Goal: Information Seeking & Learning: Find specific fact

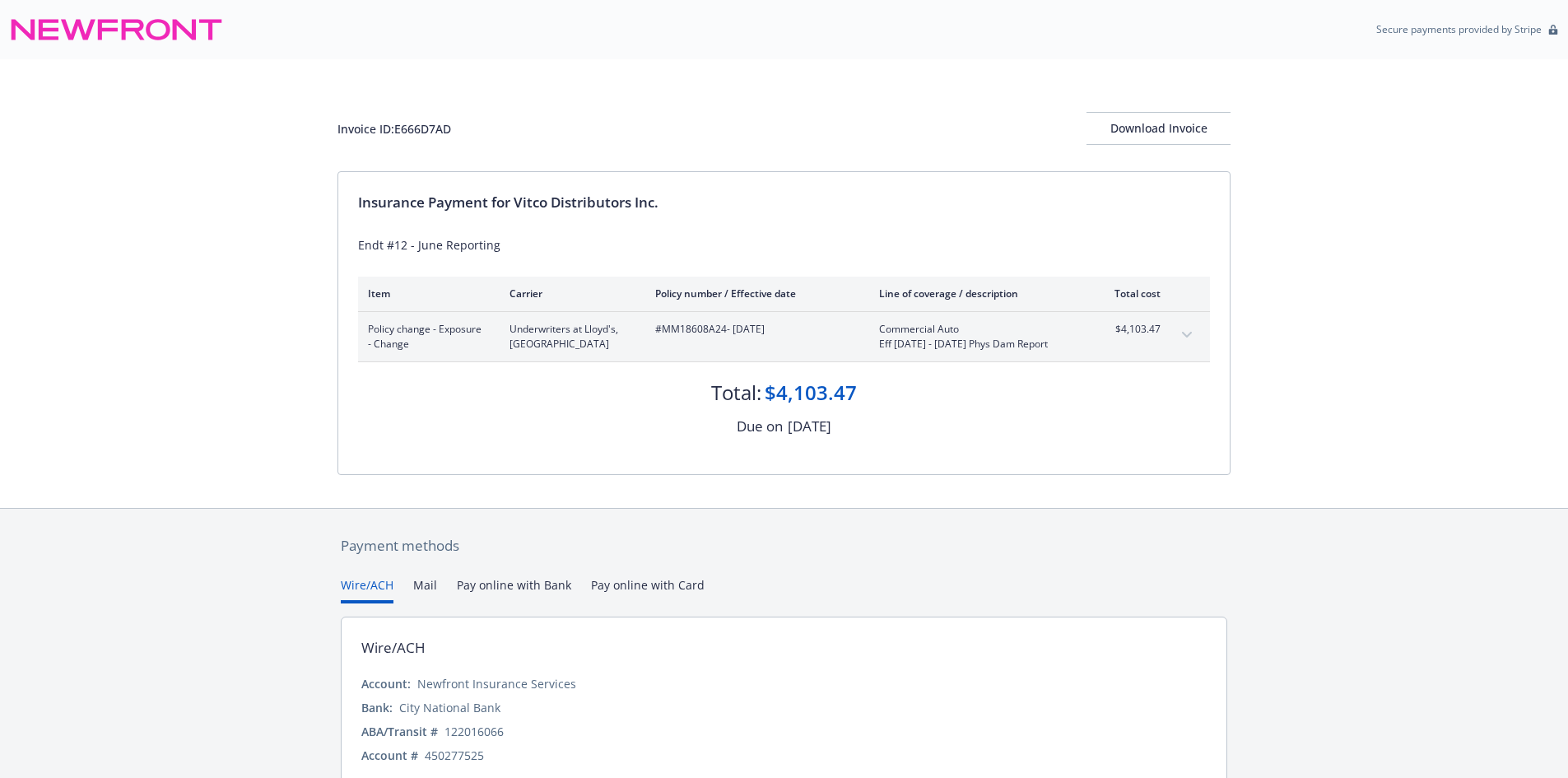
click at [426, 132] on div "Invoice ID: E666D7AD" at bounding box center [394, 128] width 114 height 18
copy div "E666D7AD"
click at [691, 324] on span "#MM18608A24 - 07/02/2025" at bounding box center [754, 329] width 198 height 15
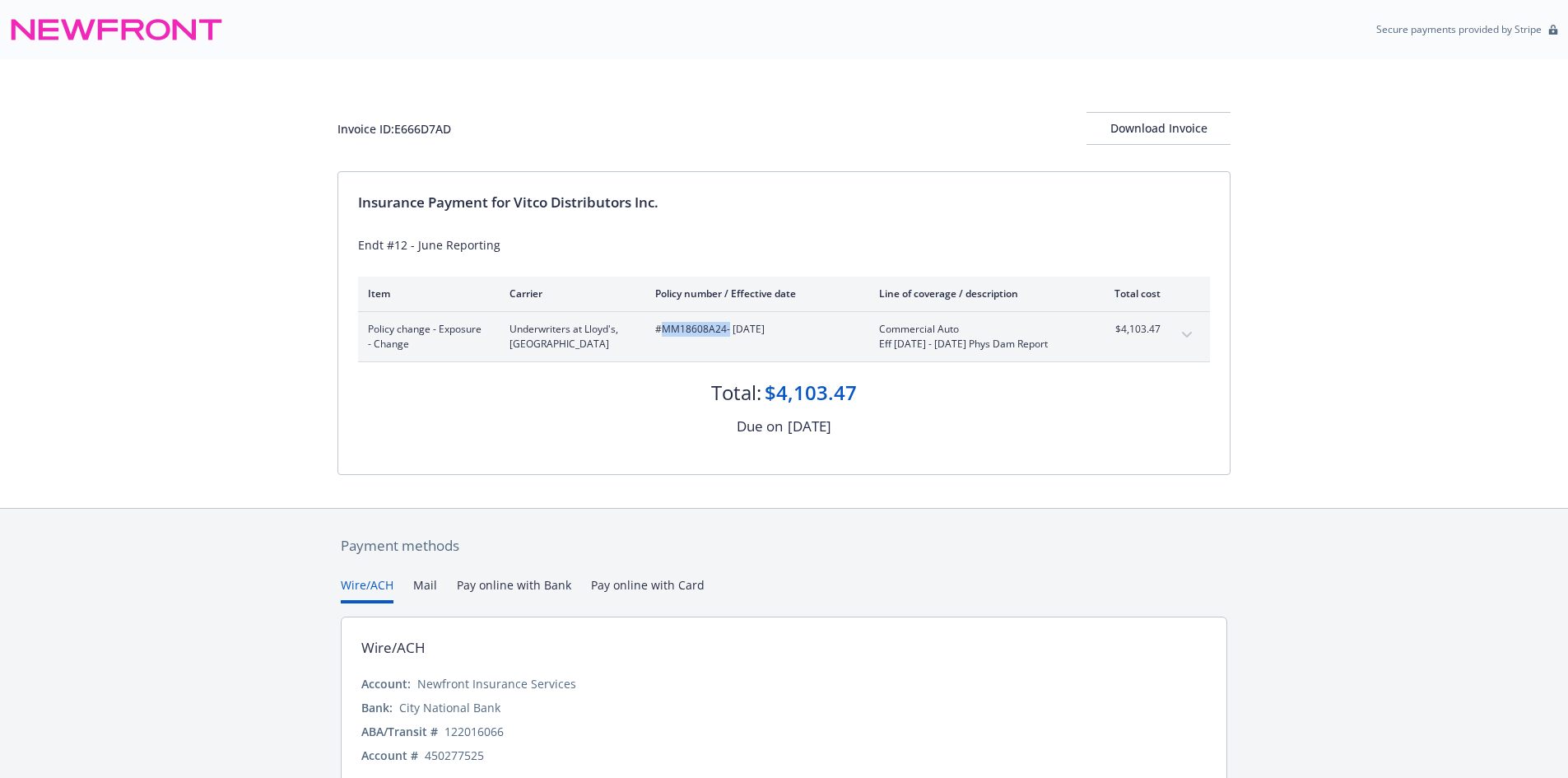
copy span "MM18608A24"
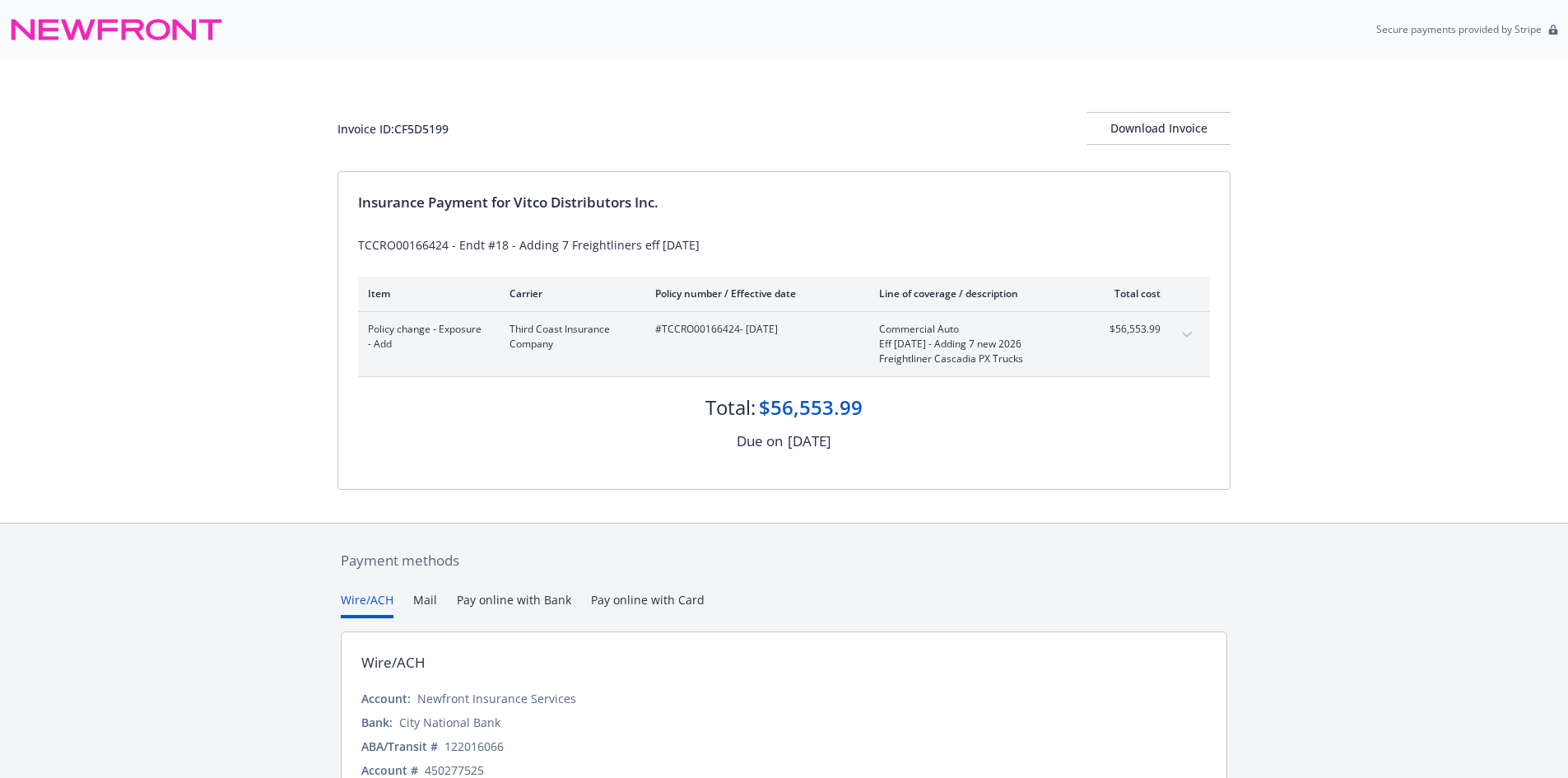
click at [432, 127] on div "Invoice ID: CF5D5199" at bounding box center [393, 128] width 111 height 18
click at [431, 127] on div "Invoice ID: CF5D5199" at bounding box center [393, 128] width 111 height 18
copy div "CF5D5199"
click at [684, 322] on span "#TCCRO00166424 - 06/20/2025" at bounding box center [754, 329] width 198 height 15
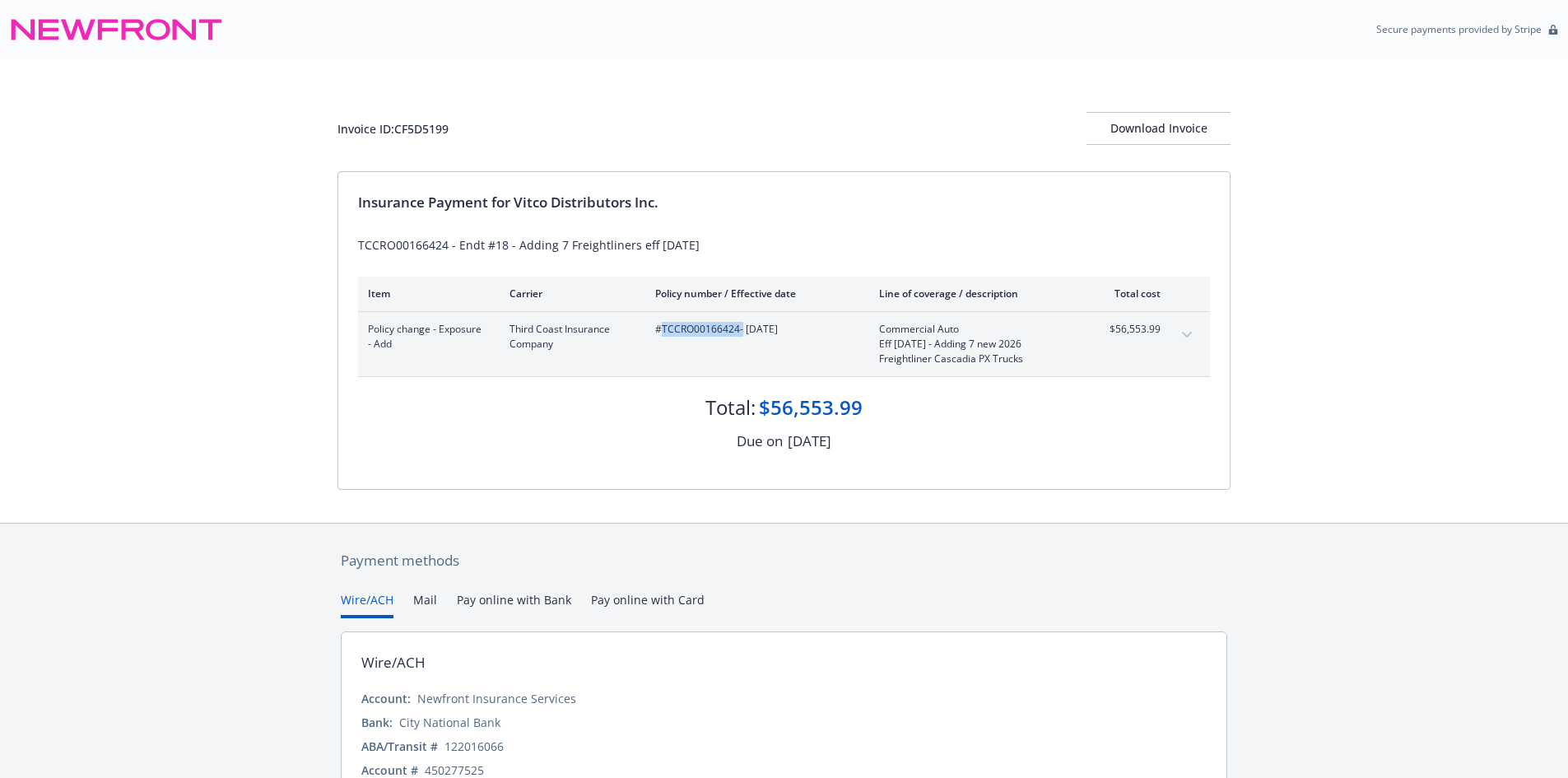
copy span "TCCRO00166424"
click at [432, 128] on div "Invoice ID: 2F6EA7A4" at bounding box center [392, 128] width 110 height 18
copy div "2F6EA7A4"
click at [706, 316] on div "Policy change - Exposure - Add Third Coast Insurance Company #TCCRO00166424 - 0…" at bounding box center [784, 344] width 852 height 64
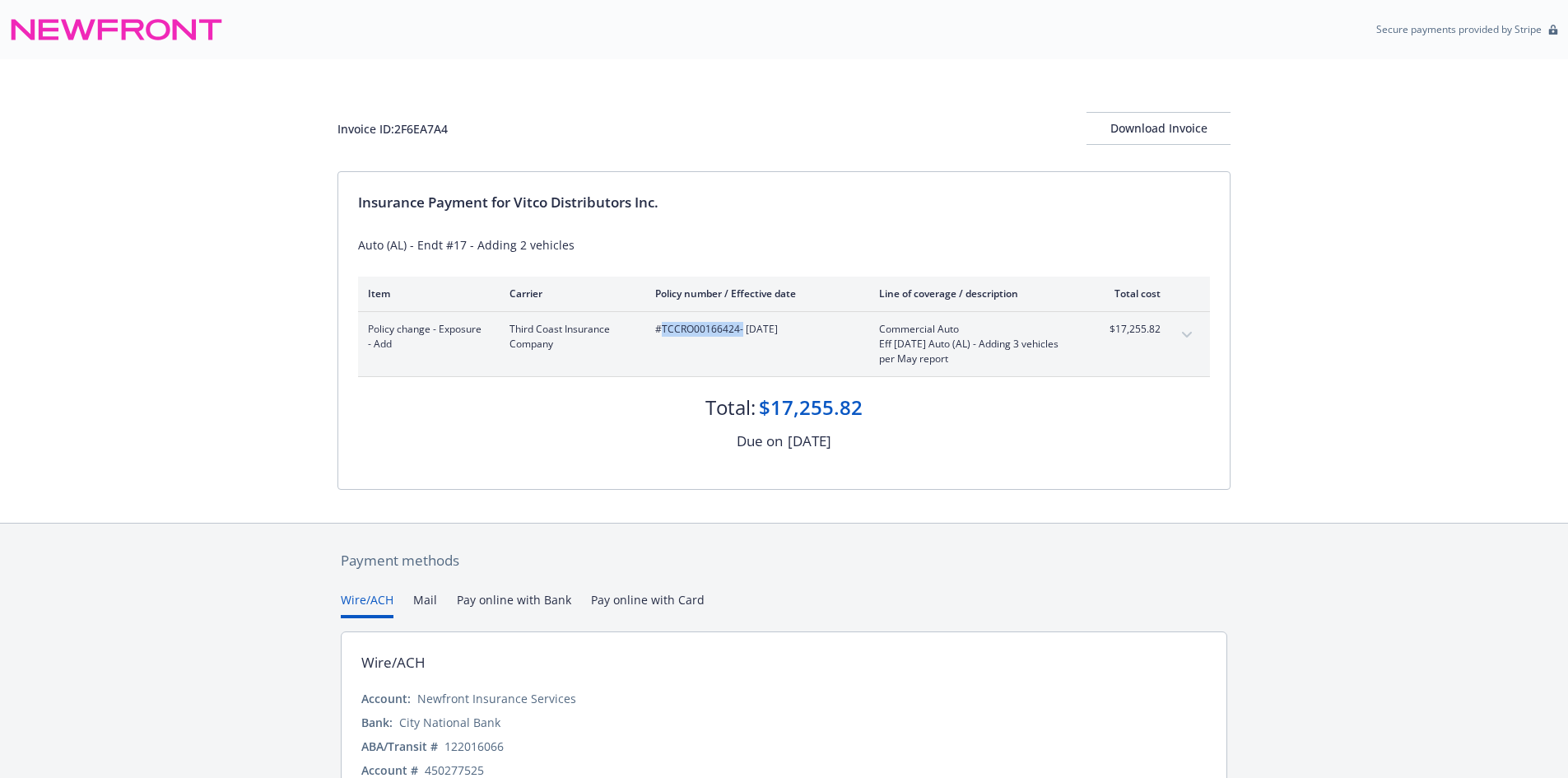
click at [706, 316] on div "Policy change - Exposure - Add Third Coast Insurance Company #TCCRO00166424 - 0…" at bounding box center [784, 344] width 852 height 64
copy span "TCCRO00166424"
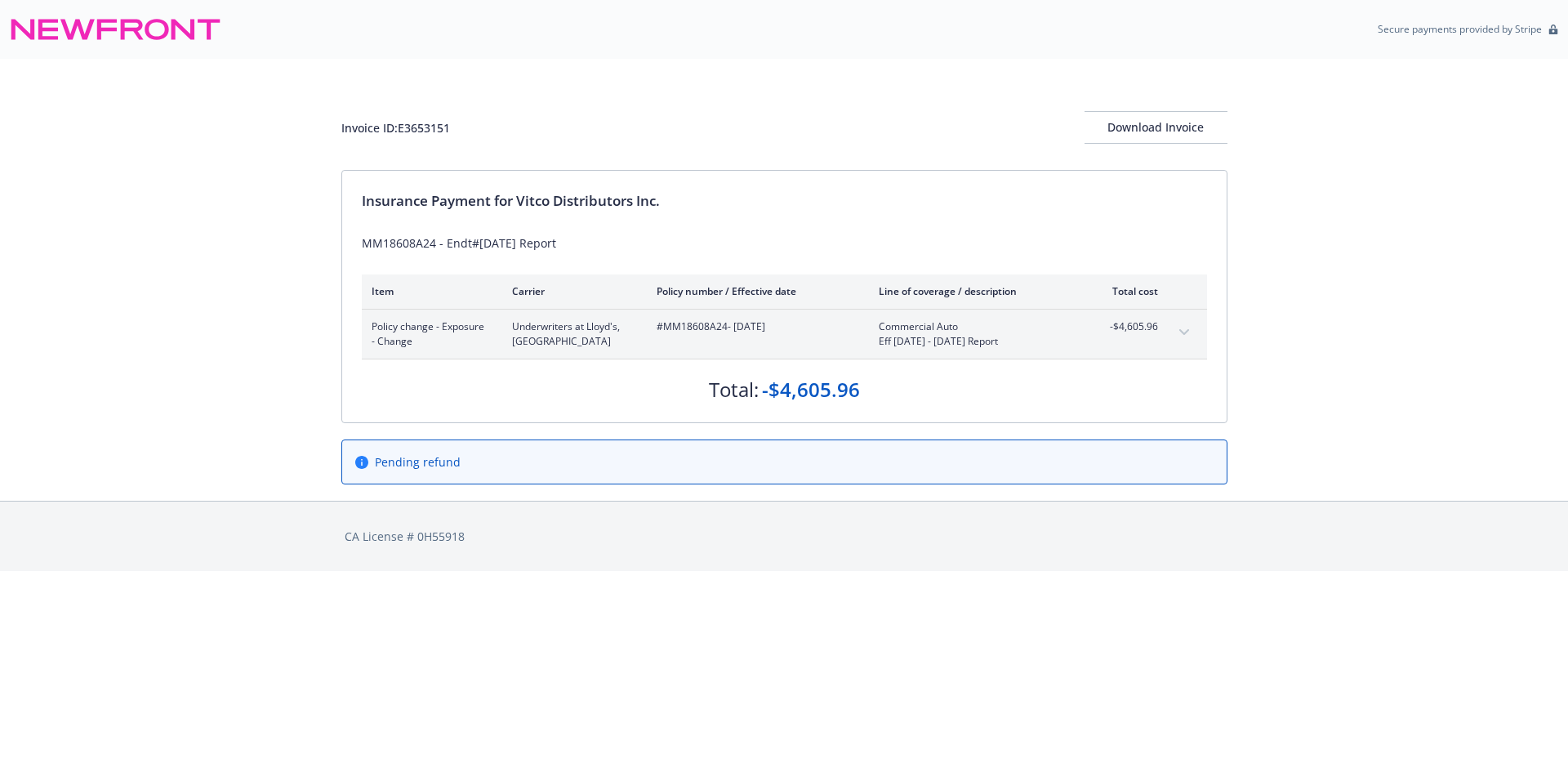
click at [408, 124] on div "Invoice ID: E3653151" at bounding box center [395, 127] width 109 height 17
copy div "E3653151"
click at [689, 320] on span "#MM18608A24 - 06/30/2025" at bounding box center [754, 326] width 196 height 15
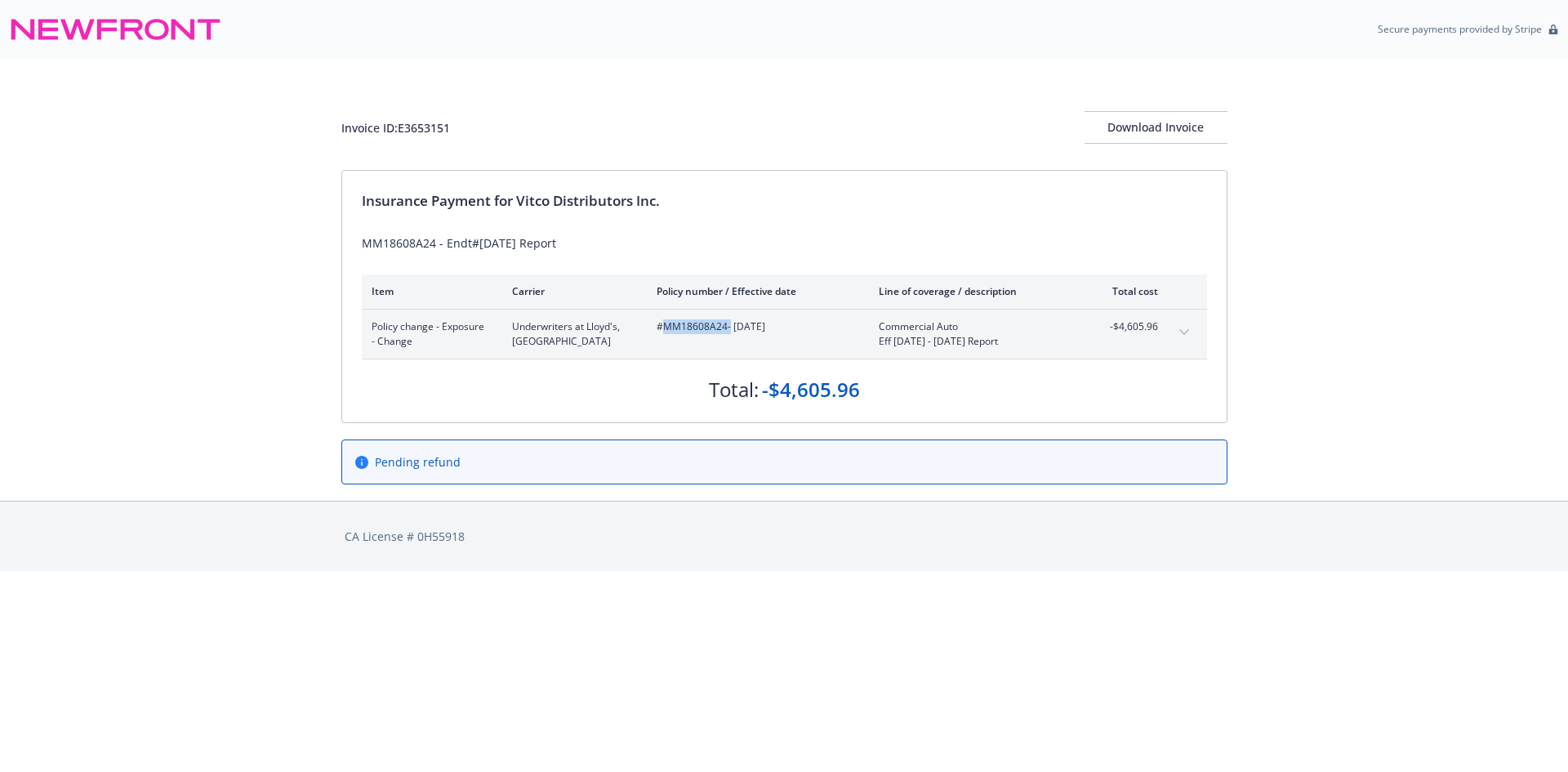
copy span "MM18608A24"
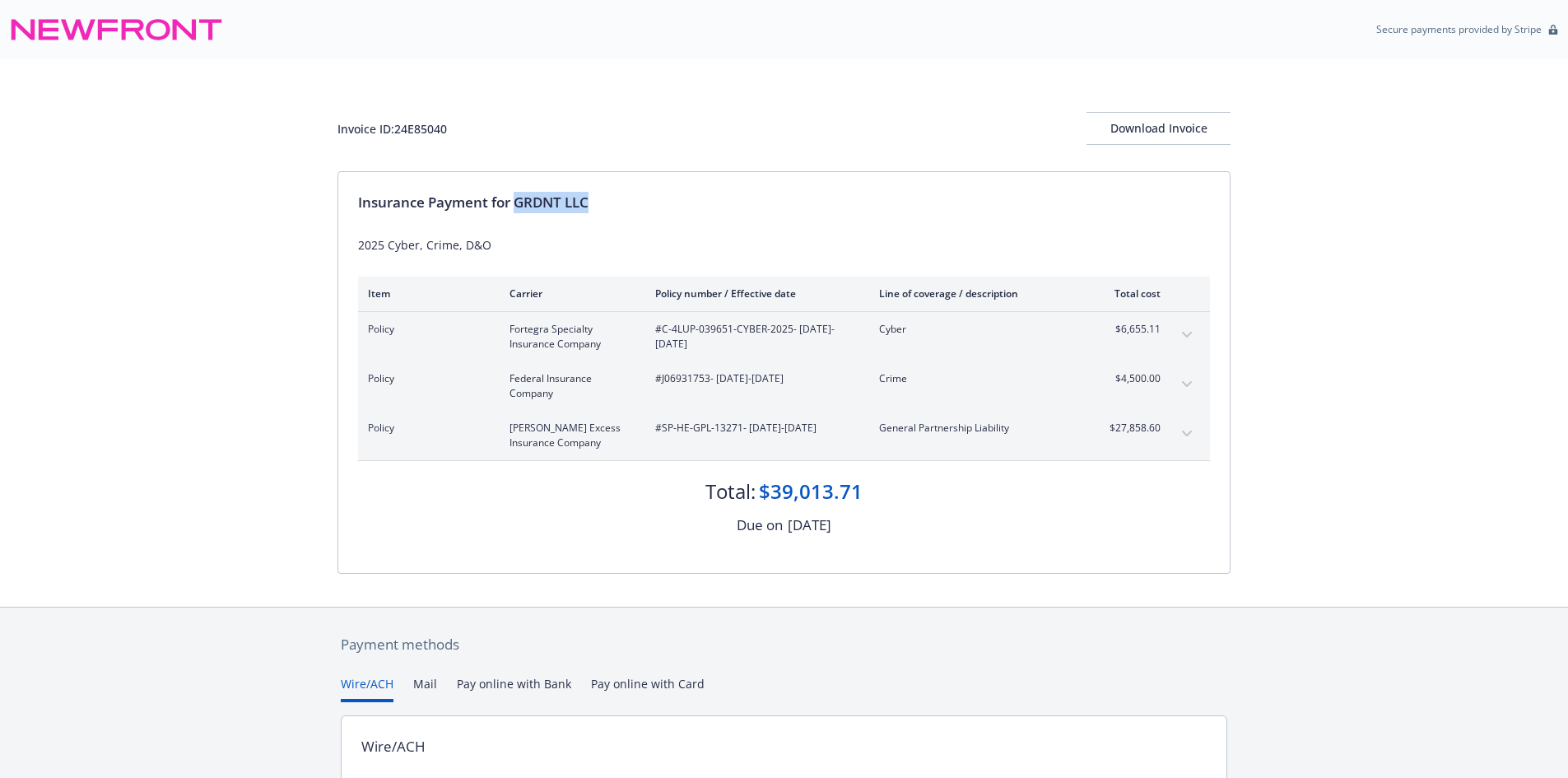
drag, startPoint x: 517, startPoint y: 199, endPoint x: 604, endPoint y: 196, distance: 87.1
click at [604, 196] on div "Insurance Payment for GRDNT LLC" at bounding box center [784, 202] width 852 height 21
copy div "GRDNT LLC"
drag, startPoint x: 789, startPoint y: 325, endPoint x: 660, endPoint y: 326, distance: 129.0
click at [660, 326] on span "#C-4LUP-039651-CYBER-2025 - [DATE]-[DATE]" at bounding box center [754, 336] width 198 height 30
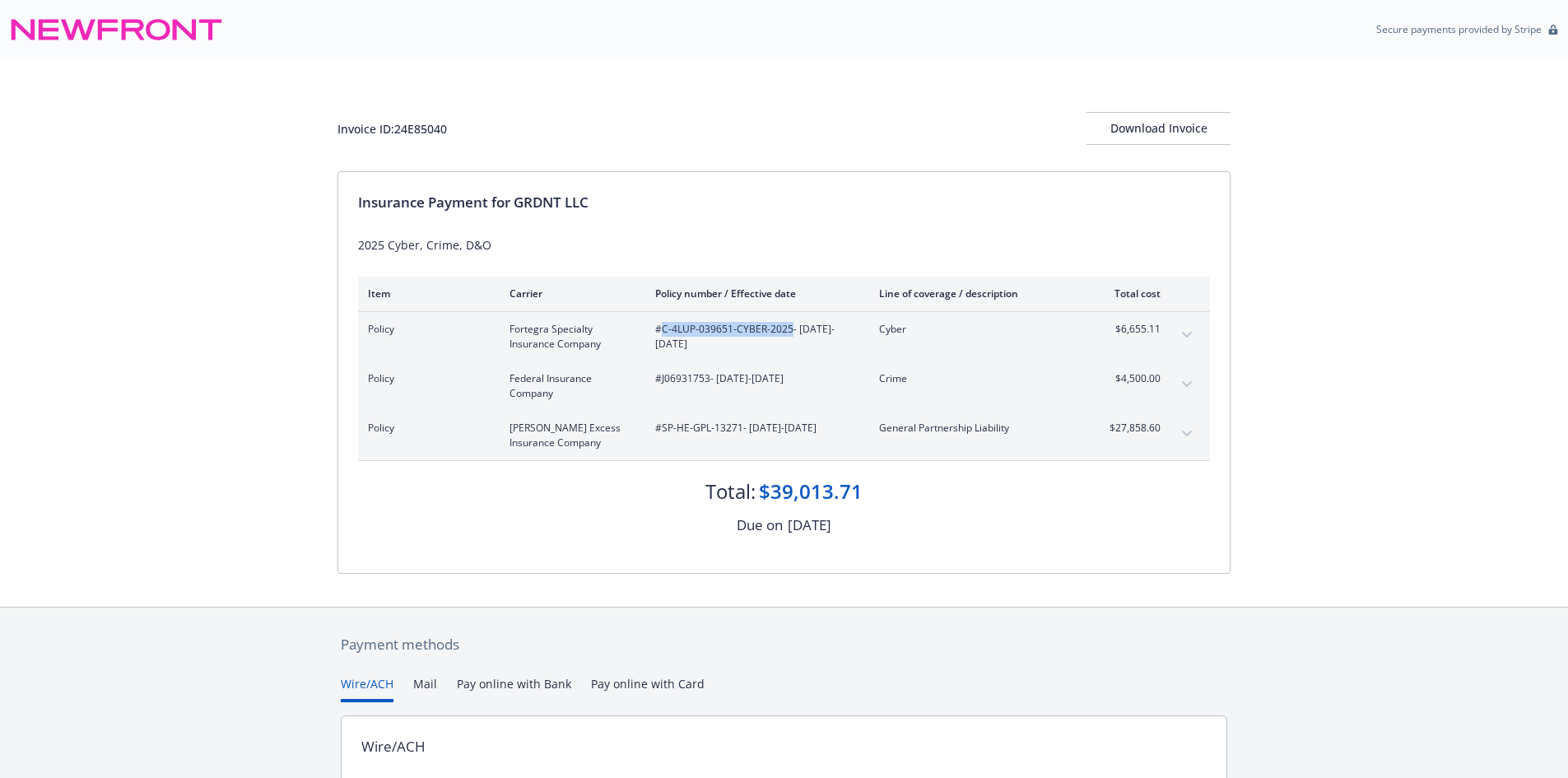
copy span "C-4LUP-039651-CYBER-2025"
click at [685, 370] on div "Policy Federal Insurance Company #J06931753 - 07/31/2025-07/31/2026 Crime $4,50…" at bounding box center [784, 385] width 852 height 49
copy span "J06931753"
drag, startPoint x: 743, startPoint y: 432, endPoint x: 663, endPoint y: 427, distance: 80.2
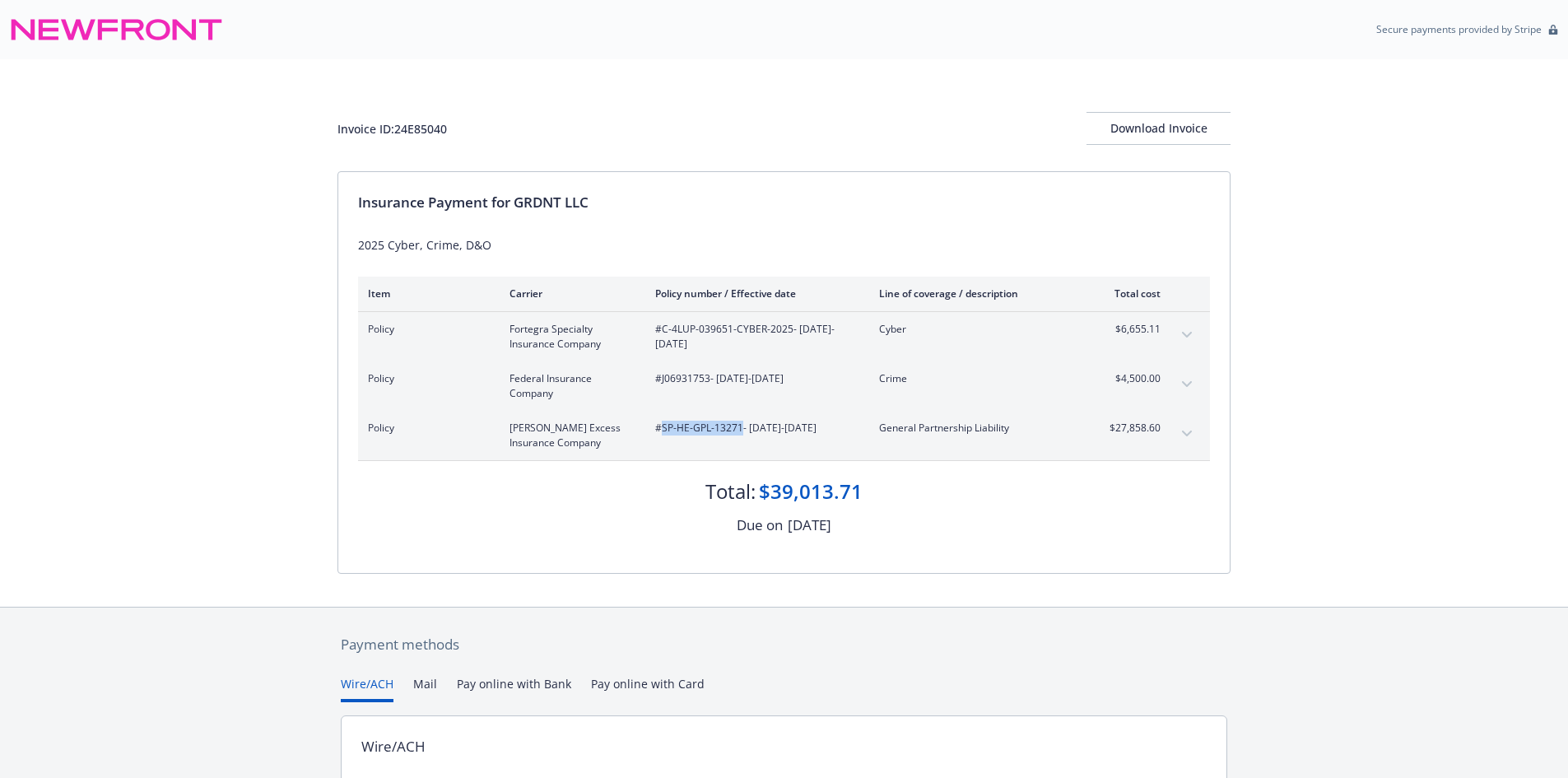
click at [663, 427] on span "#SP-HE-GPL-13271 - 07/31/2025-07/31/2026" at bounding box center [754, 428] width 198 height 15
copy span "SP-HE-GPL-13271"
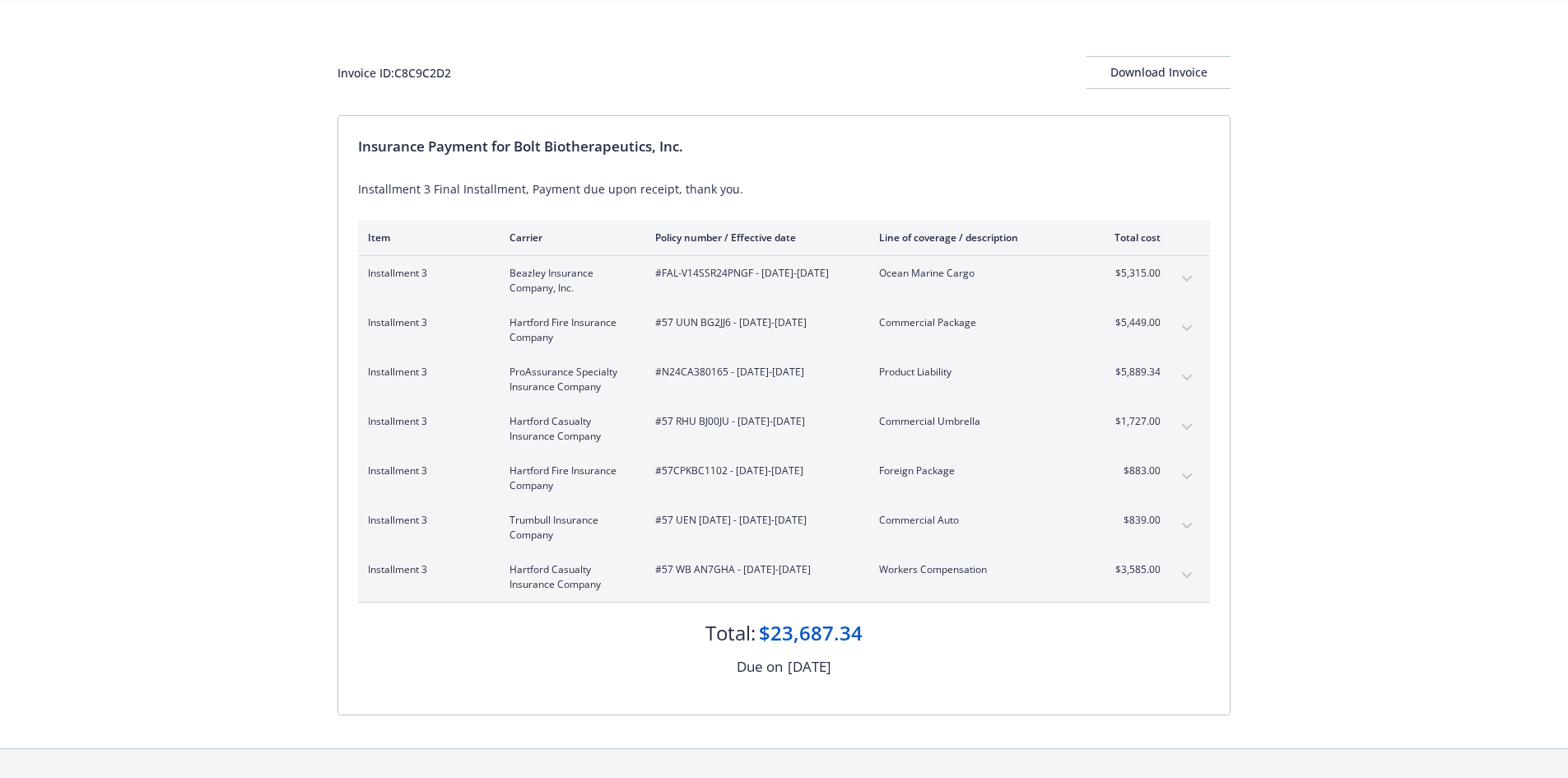
scroll to position [82, 0]
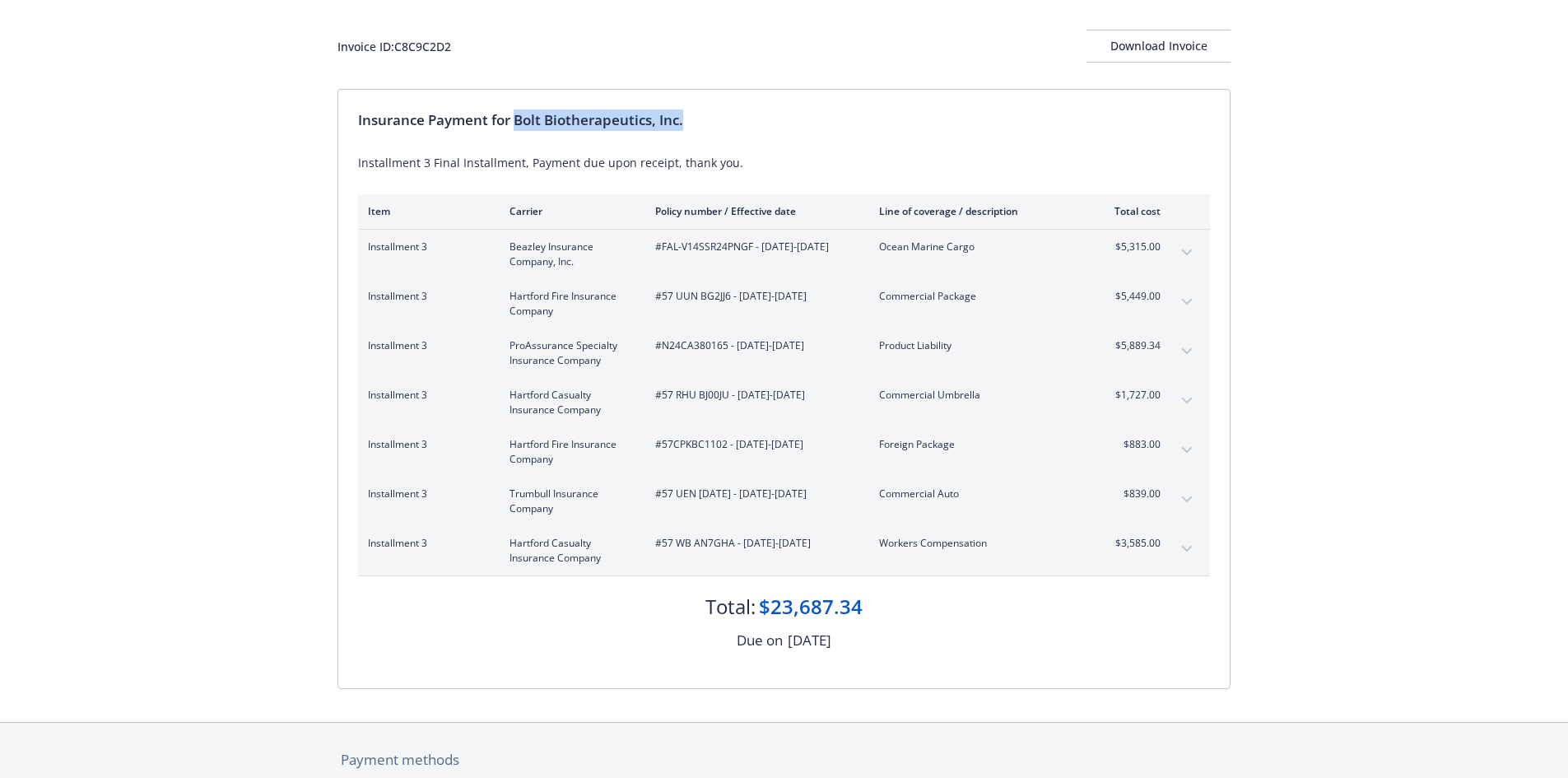
drag, startPoint x: 517, startPoint y: 122, endPoint x: 710, endPoint y: 117, distance: 193.1
click at [710, 117] on div "Insurance Payment for Bolt Biotherapeutics, Inc." at bounding box center [784, 120] width 852 height 21
copy div "Bolt Biotherapeutics, Inc."
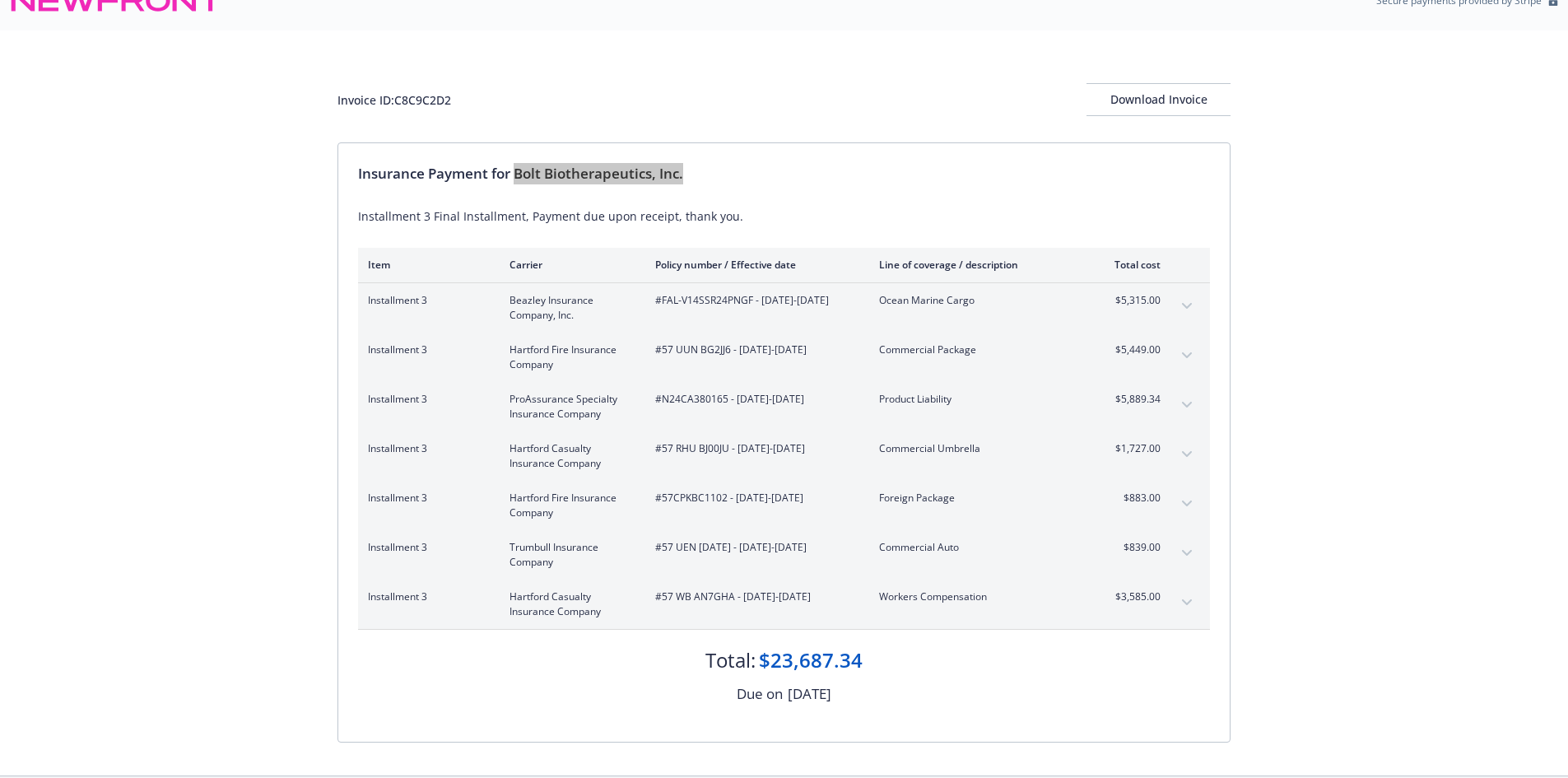
scroll to position [0, 0]
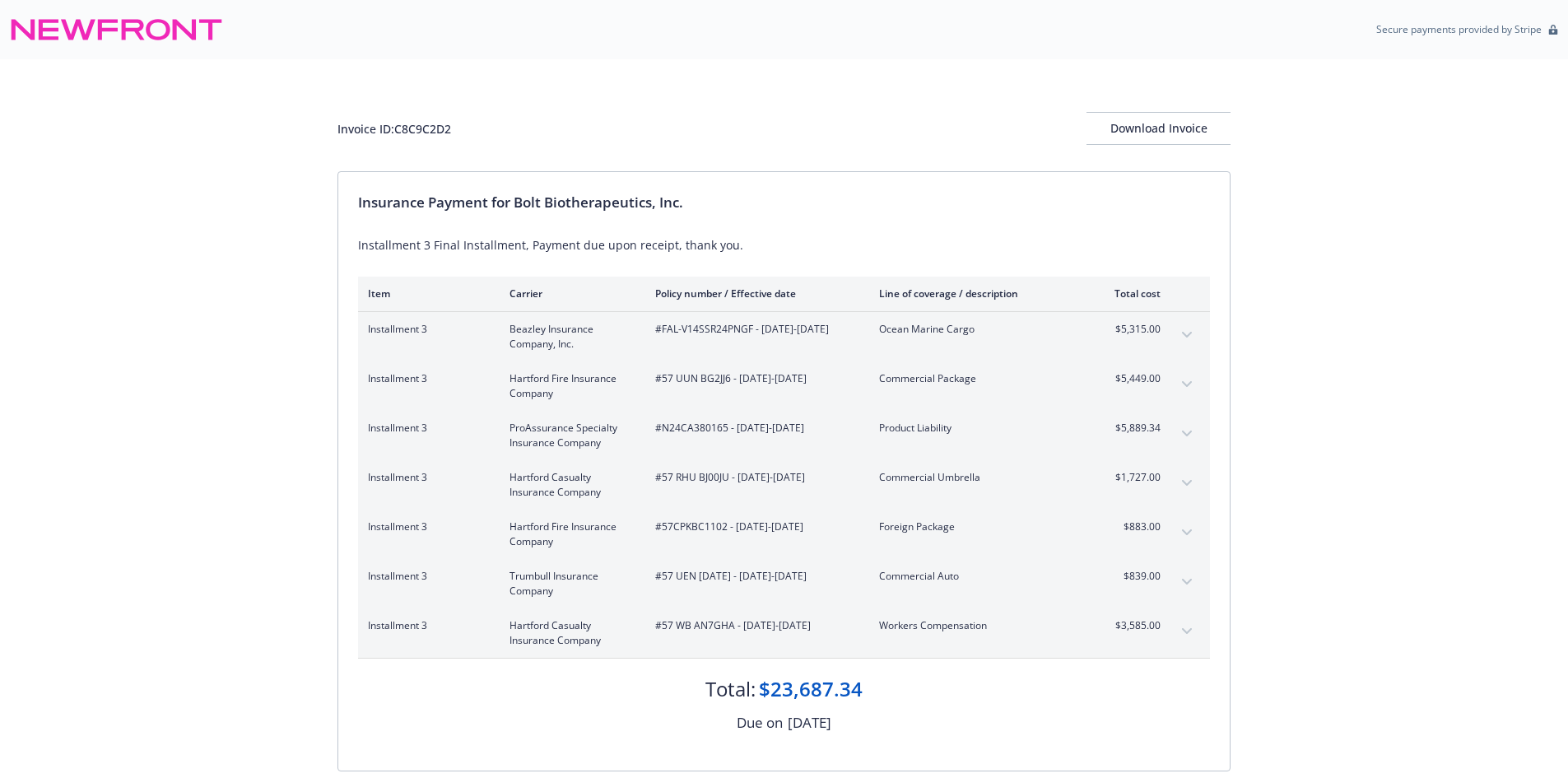
click at [435, 121] on div "Invoice ID: C8C9C2D2" at bounding box center [394, 128] width 114 height 18
copy div "C8C9C2D2"
drag, startPoint x: 752, startPoint y: 324, endPoint x: 662, endPoint y: 328, distance: 90.1
click at [662, 328] on span "#FAL-V14SSR24PNGF - [DATE]-[DATE]" at bounding box center [754, 329] width 198 height 15
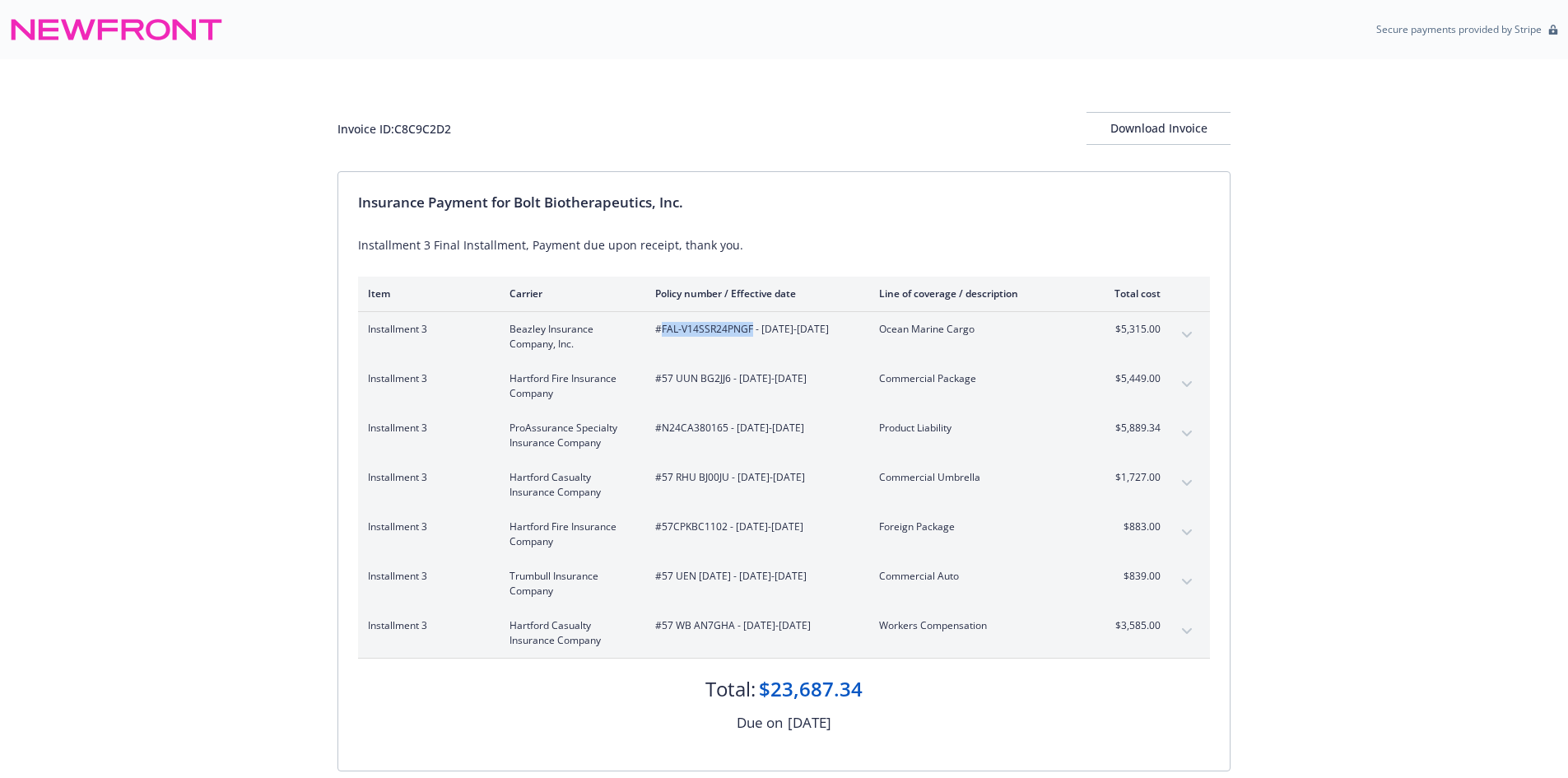
copy span "FAL-V14SSR24PNGF"
drag, startPoint x: 728, startPoint y: 374, endPoint x: 664, endPoint y: 385, distance: 64.9
click at [664, 385] on span "#57 UUN BG2JJ6 - 11/15/2024-11/15/2025" at bounding box center [754, 379] width 198 height 15
copy span "57 UUN BG2JJ6"
click at [699, 416] on div "Installment 3 ProAssurance Specialty Insurance Company #N24CA380165 - 11/15/202…" at bounding box center [784, 435] width 852 height 49
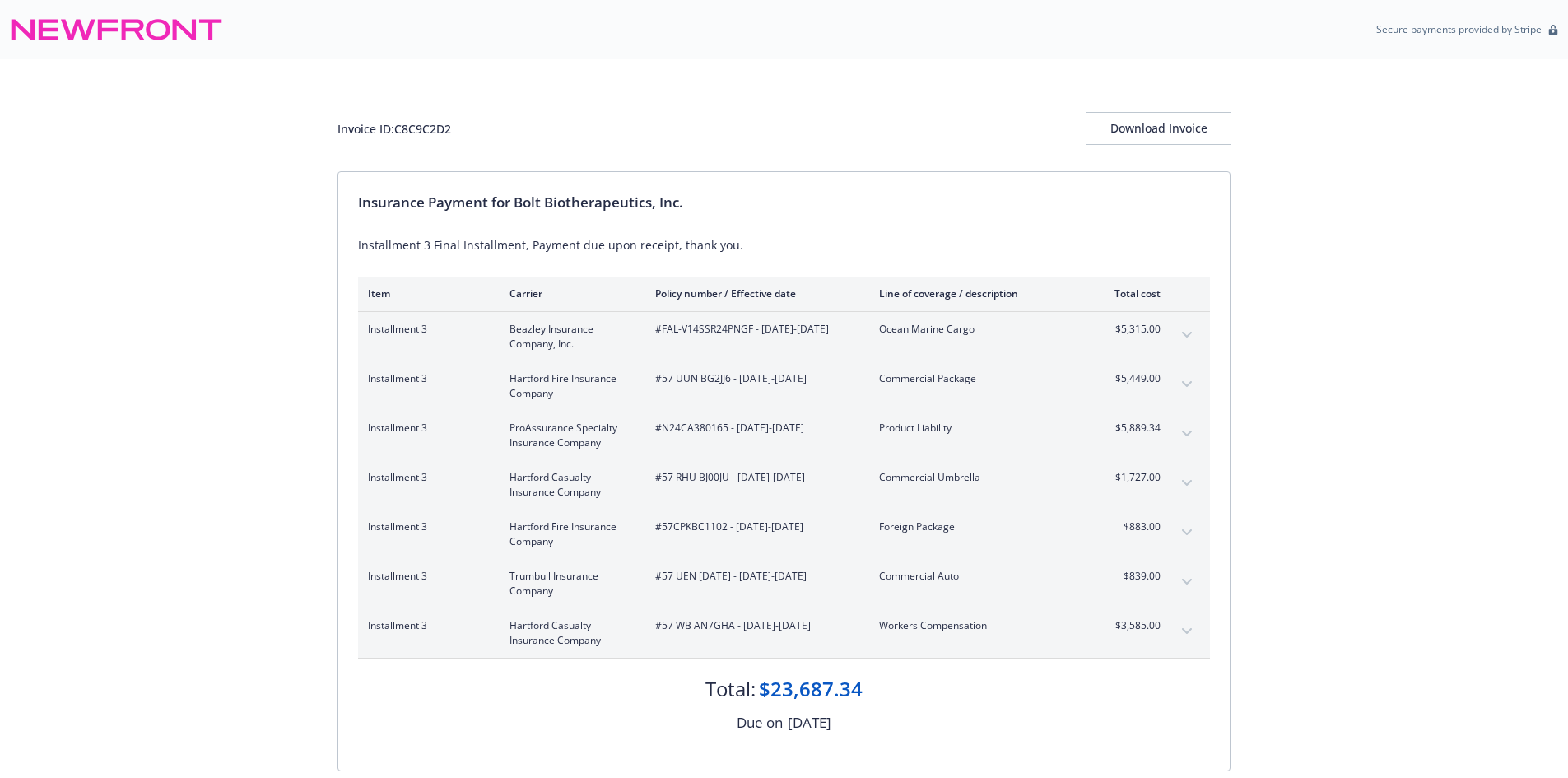
click at [697, 416] on div "Installment 3 ProAssurance Specialty Insurance Company #N24CA380165 - 11/15/202…" at bounding box center [784, 435] width 852 height 49
click at [692, 427] on span "#N24CA380165 - 11/15/2024-11/15/2025" at bounding box center [754, 428] width 198 height 15
copy span "N24CA380165"
click at [704, 466] on div "Installment 3 Hartford Casualty Insurance Company #57 RHU BJ00JU - 11/15/2024-1…" at bounding box center [784, 484] width 852 height 49
drag, startPoint x: 728, startPoint y: 472, endPoint x: 664, endPoint y: 479, distance: 64.4
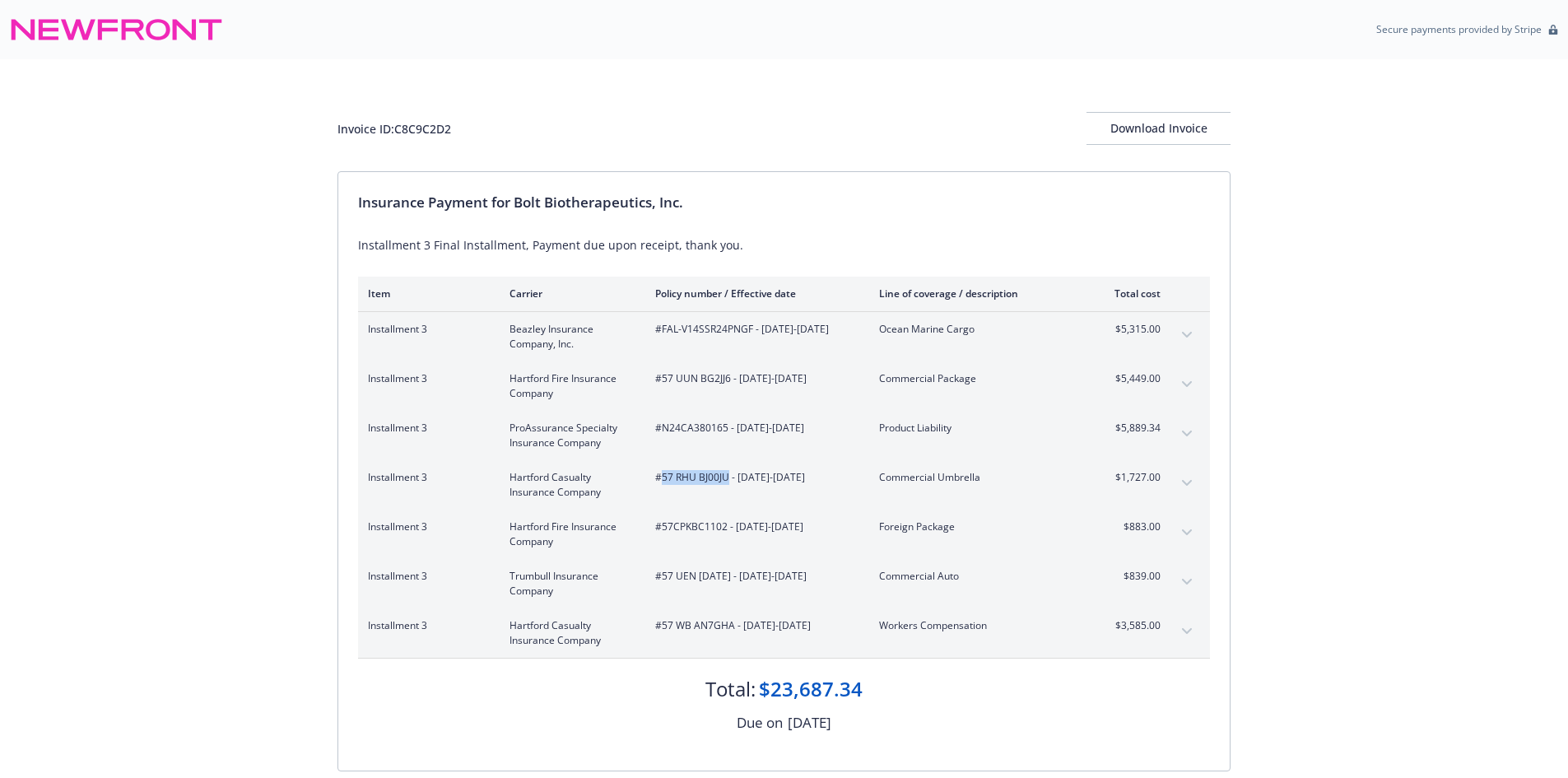
click at [664, 479] on span "#57 RHU BJ00JU - 11/15/2024-11/15/2025" at bounding box center [754, 478] width 198 height 15
copy span "57 RHU BJ00JU"
click at [712, 531] on span "#57CPKBC1102 - 11/15/2024-11/15/2025" at bounding box center [754, 527] width 198 height 15
copy span "57CPKBC1102"
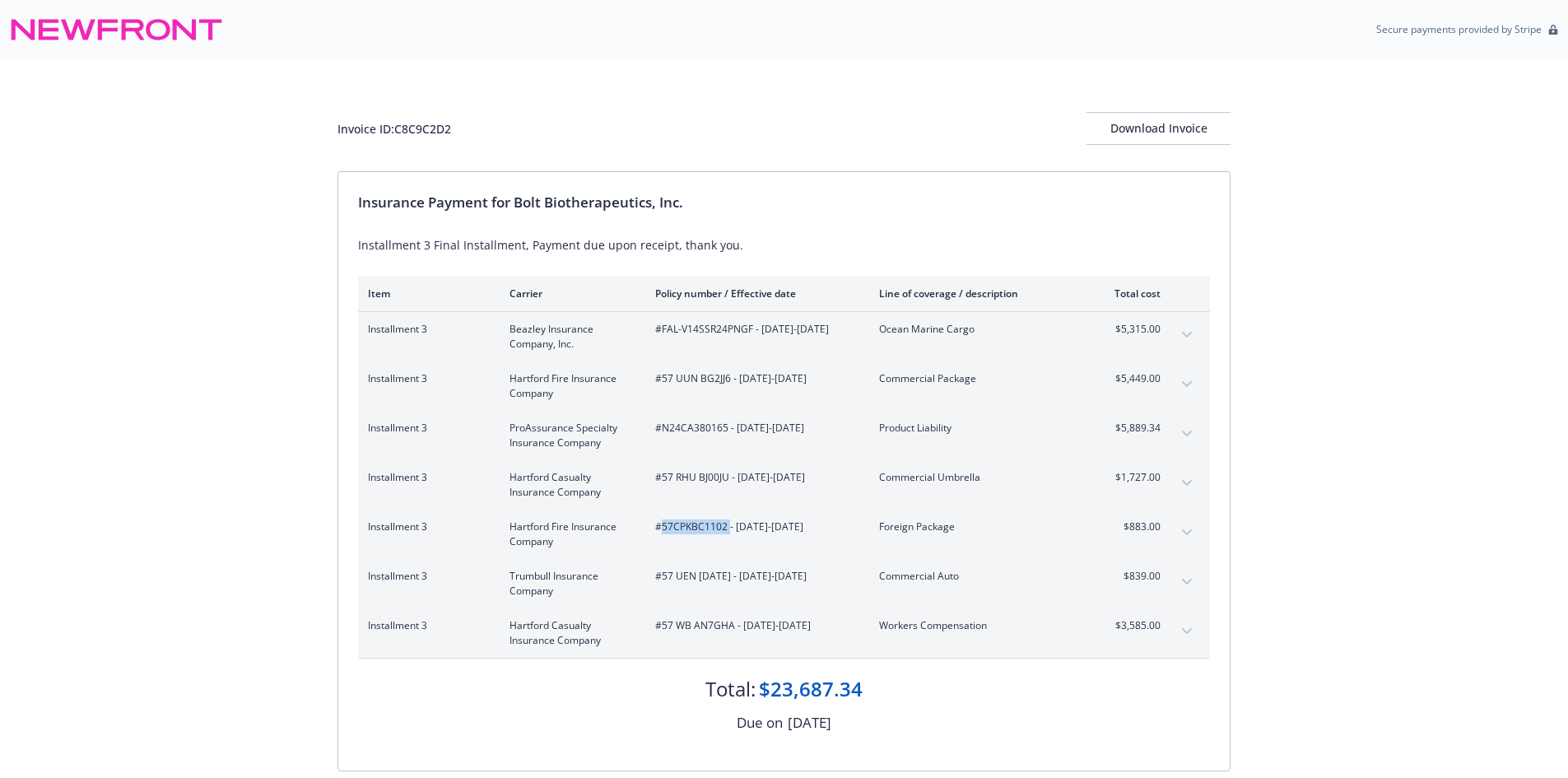
click at [718, 573] on span "#57 UEN BC0950 - 11/15/2024-11/15/2025" at bounding box center [754, 577] width 198 height 15
drag, startPoint x: 732, startPoint y: 575, endPoint x: 662, endPoint y: 576, distance: 70.0
click at [662, 576] on span "#57 UEN BC0950 - 11/15/2024-11/15/2025" at bounding box center [754, 577] width 198 height 15
copy span "57 UEN BC0950"
drag, startPoint x: 735, startPoint y: 625, endPoint x: 662, endPoint y: 626, distance: 73.0
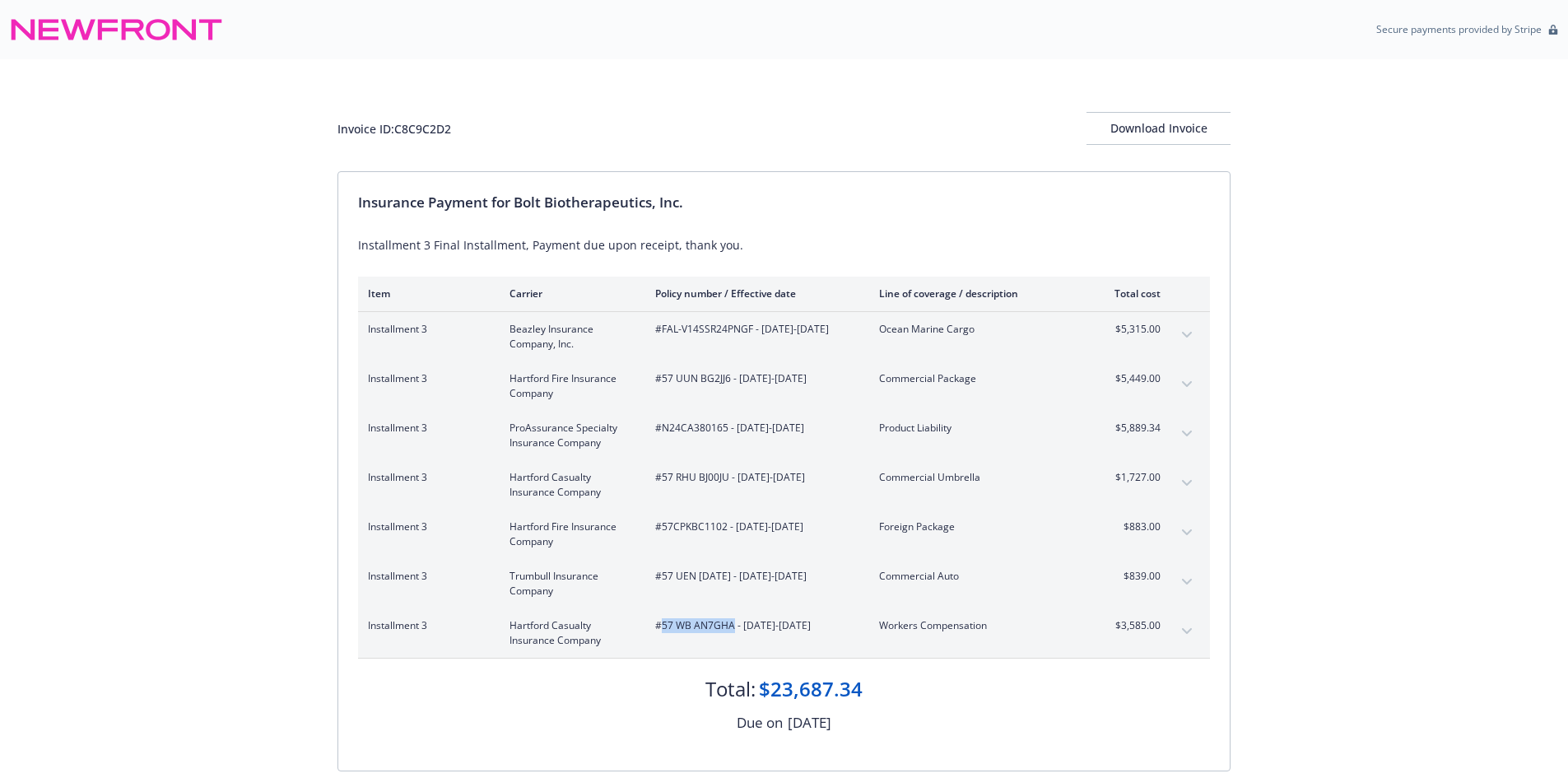
click at [662, 626] on span "#57 WB AN7GHA - 11/15/2024-11/15/2025" at bounding box center [754, 626] width 198 height 15
copy span "57 WB AN7GHA"
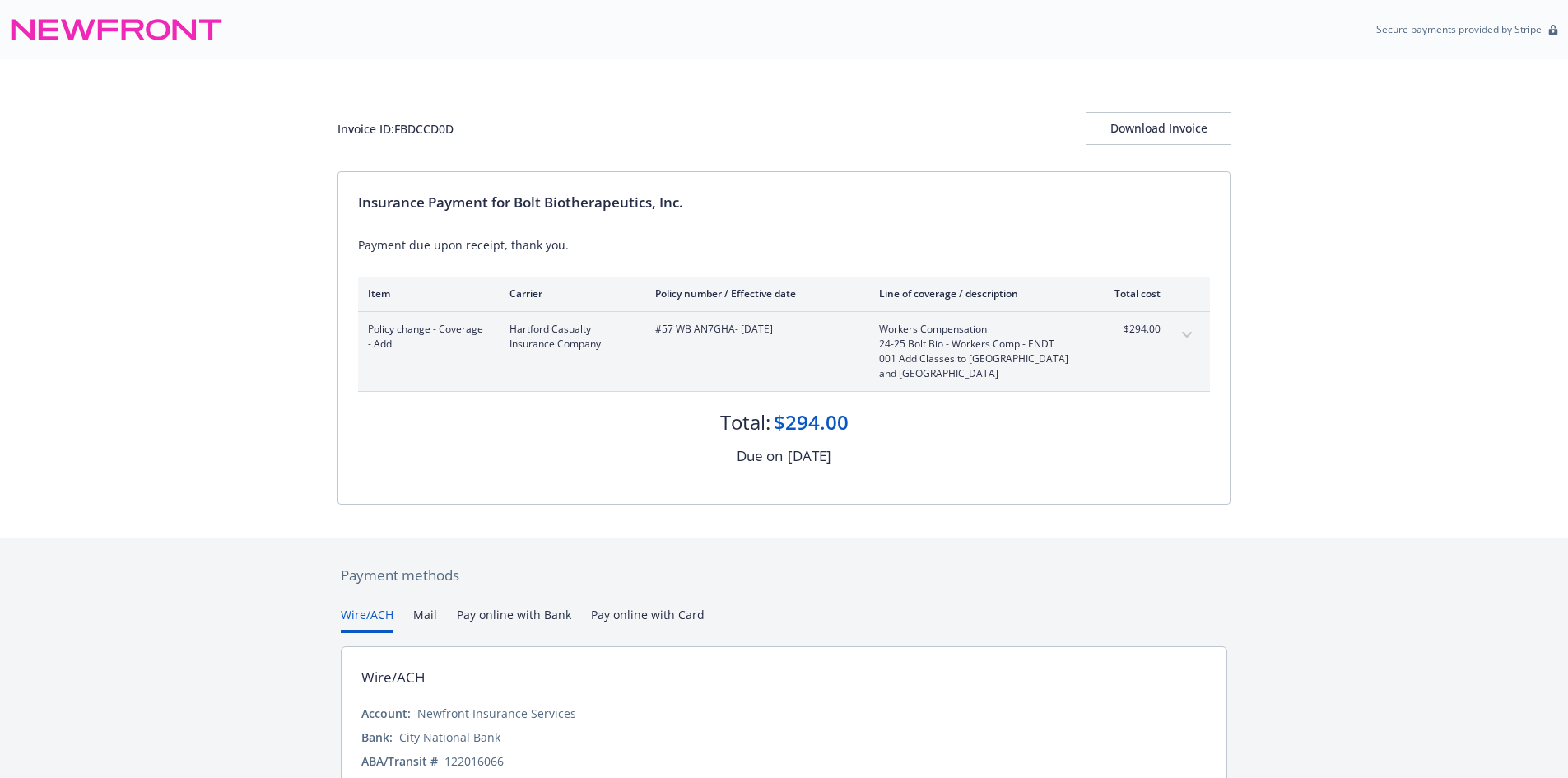
click at [441, 120] on div "Invoice ID: FBDCCD0D" at bounding box center [395, 128] width 116 height 18
copy div "FBDCCD0D"
drag, startPoint x: 735, startPoint y: 326, endPoint x: 662, endPoint y: 328, distance: 73.0
click at [662, 328] on span "#57 WB AN7GHA - 11/15/2024" at bounding box center [754, 329] width 198 height 15
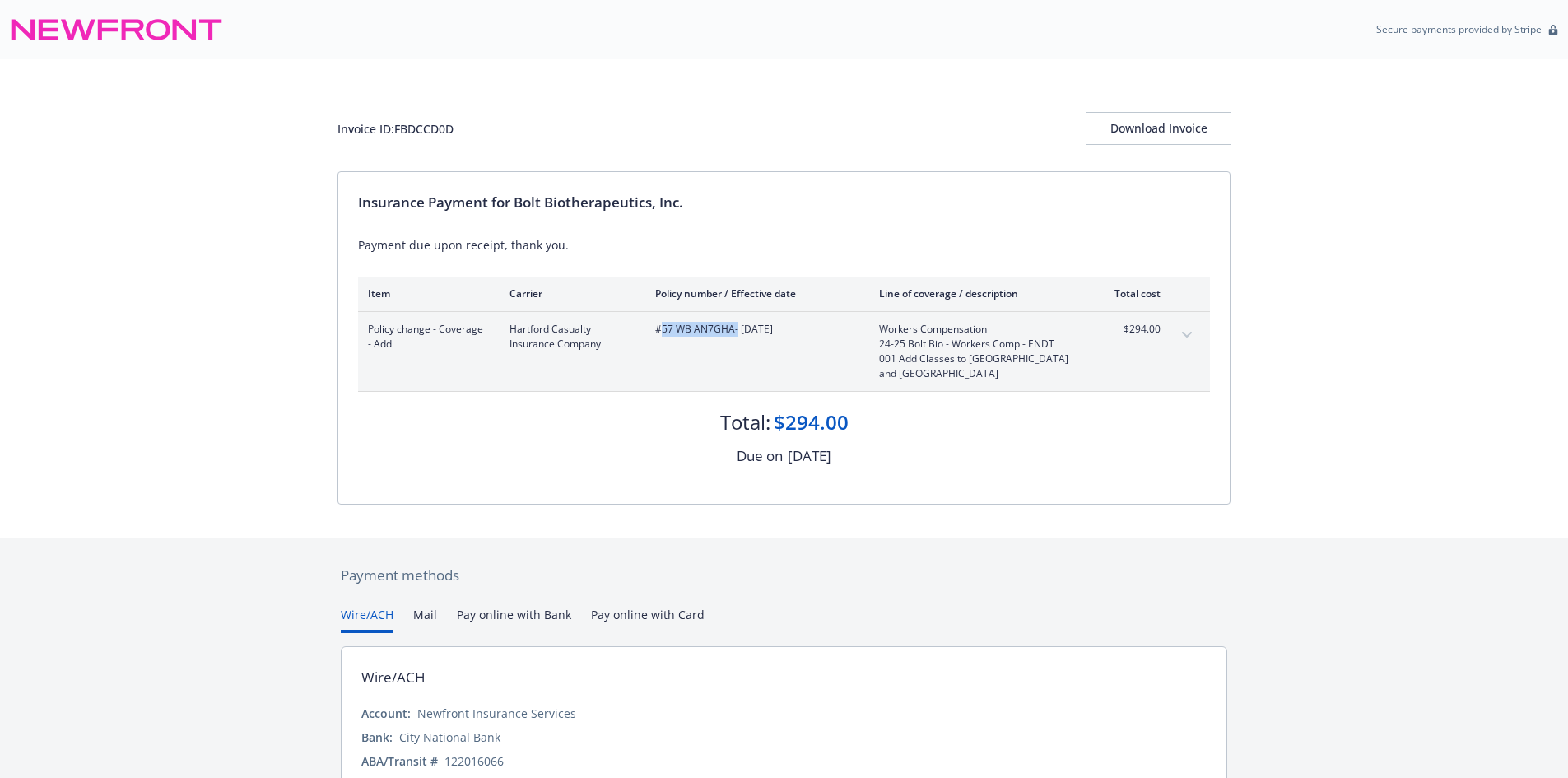
copy span "57 WB AN7GHA"
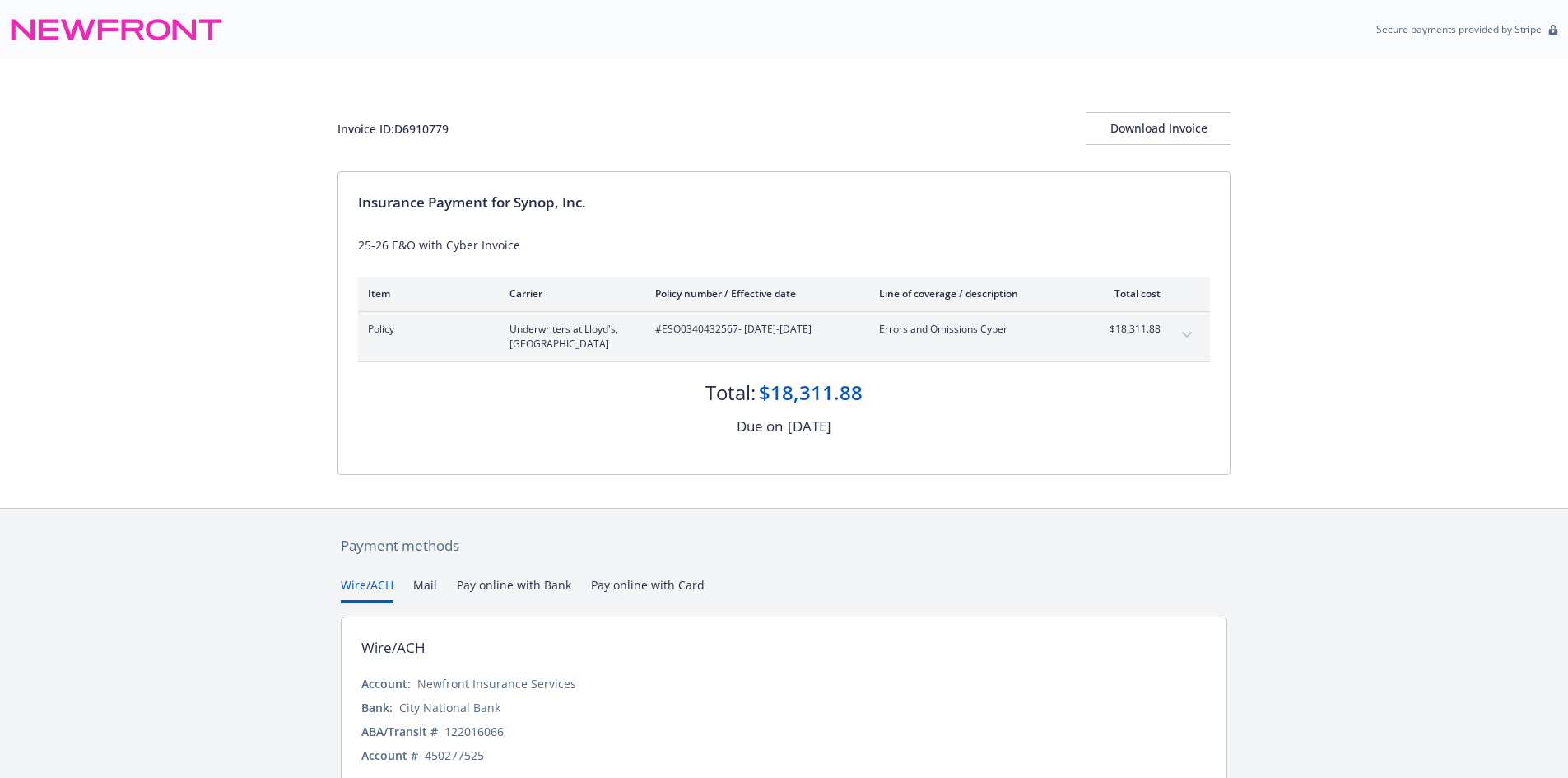
click at [723, 322] on span "#ESO0340432567 - [DATE]-[DATE]" at bounding box center [754, 329] width 198 height 15
click at [723, 322] on span "#ESO0340432567 - 07/17/2025-07/17/2026" at bounding box center [754, 329] width 198 height 15
copy span "ESO0340432567"
drag, startPoint x: 517, startPoint y: 208, endPoint x: 608, endPoint y: 207, distance: 91.0
click at [608, 207] on div "Insurance Payment for Synop, Inc." at bounding box center [784, 202] width 852 height 21
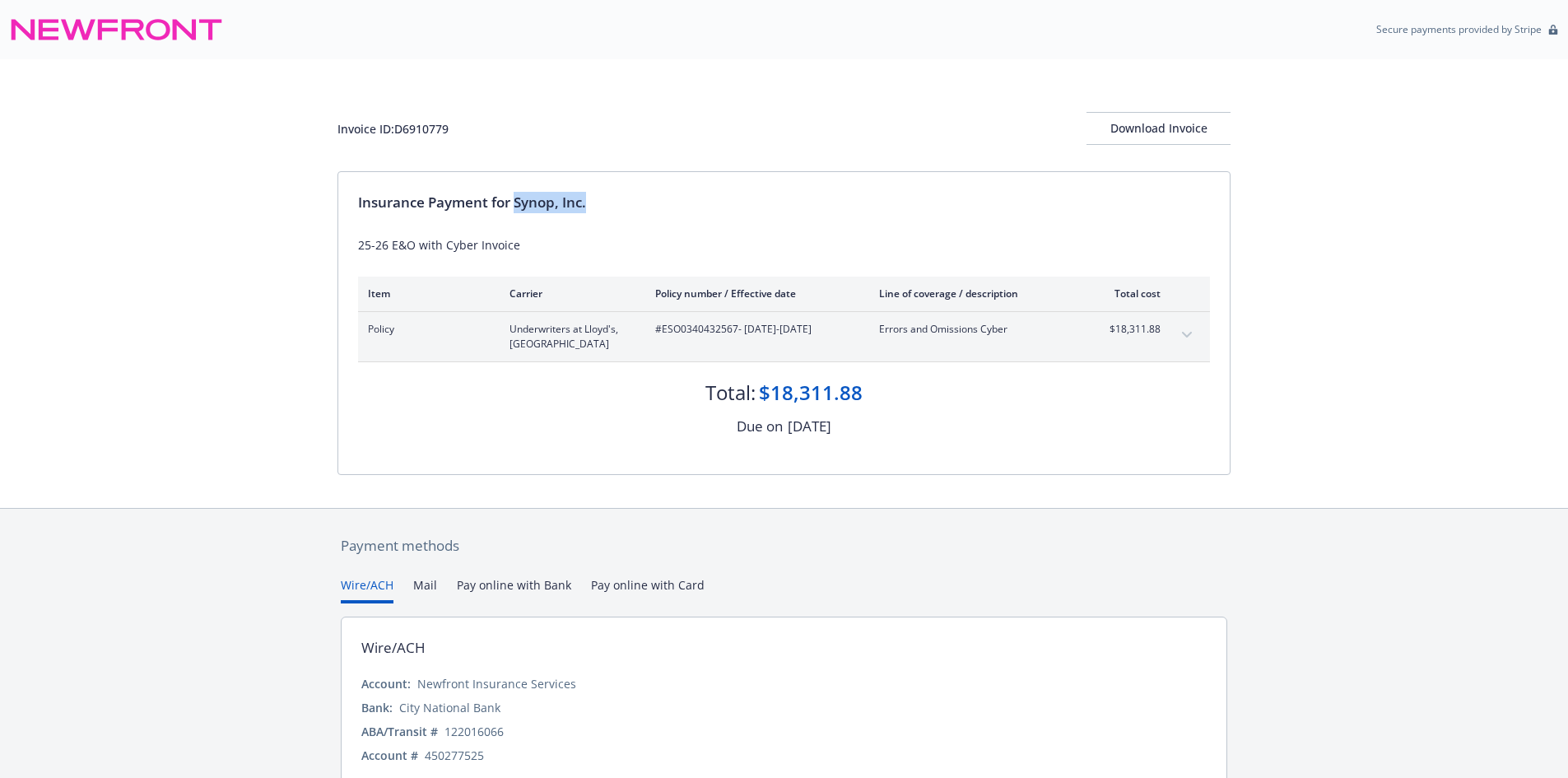
copy div "Synop, Inc."
click at [420, 133] on div "Invoice ID: D6910779" at bounding box center [393, 128] width 111 height 18
copy div "D6910779"
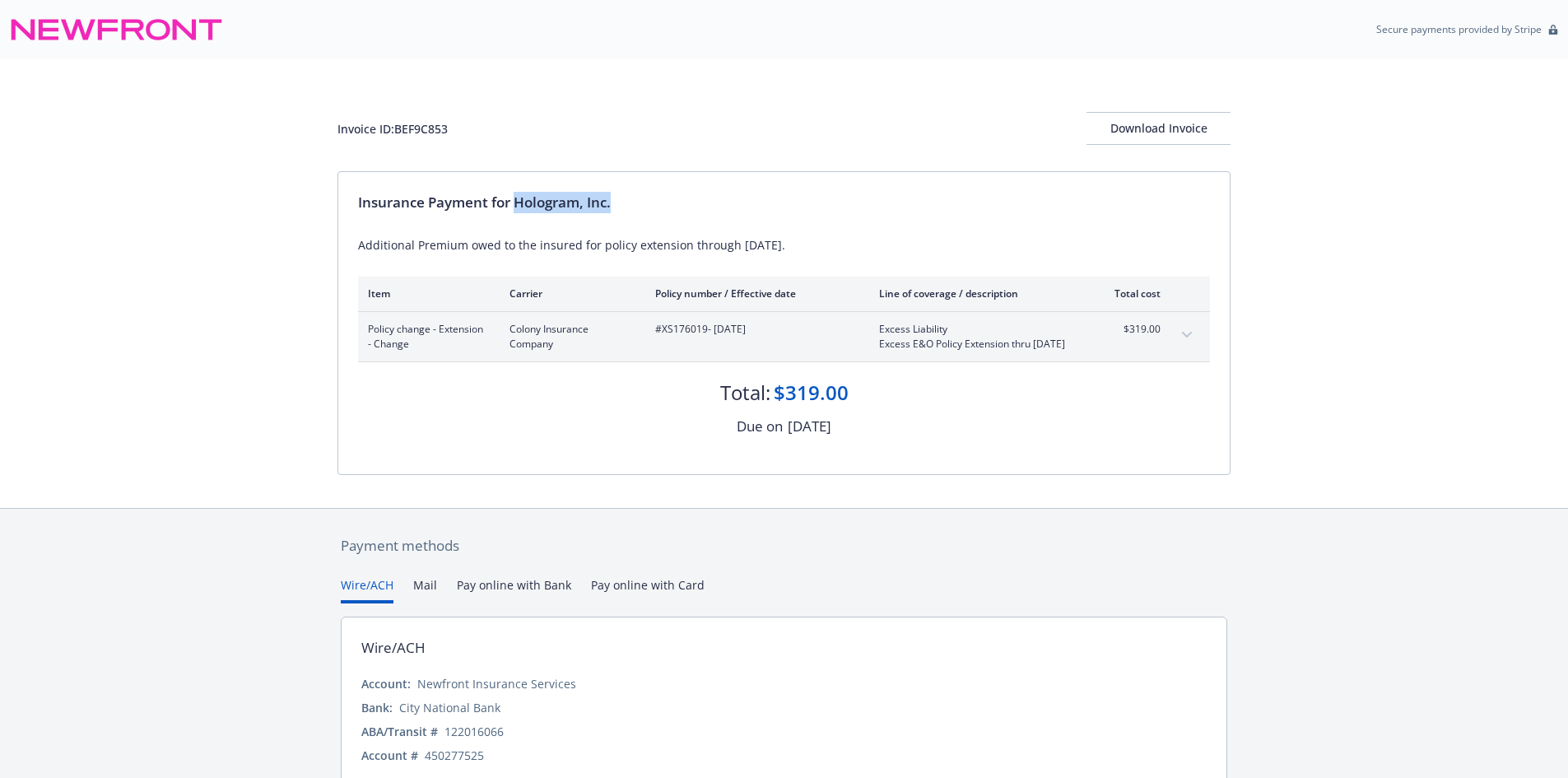
drag, startPoint x: 515, startPoint y: 208, endPoint x: 641, endPoint y: 213, distance: 126.1
click at [641, 213] on div "Insurance Payment for Hologram, Inc." at bounding box center [784, 202] width 852 height 21
copy div "Hologram, Inc."
click at [423, 128] on div "Invoice ID: BEF9C853" at bounding box center [392, 128] width 110 height 18
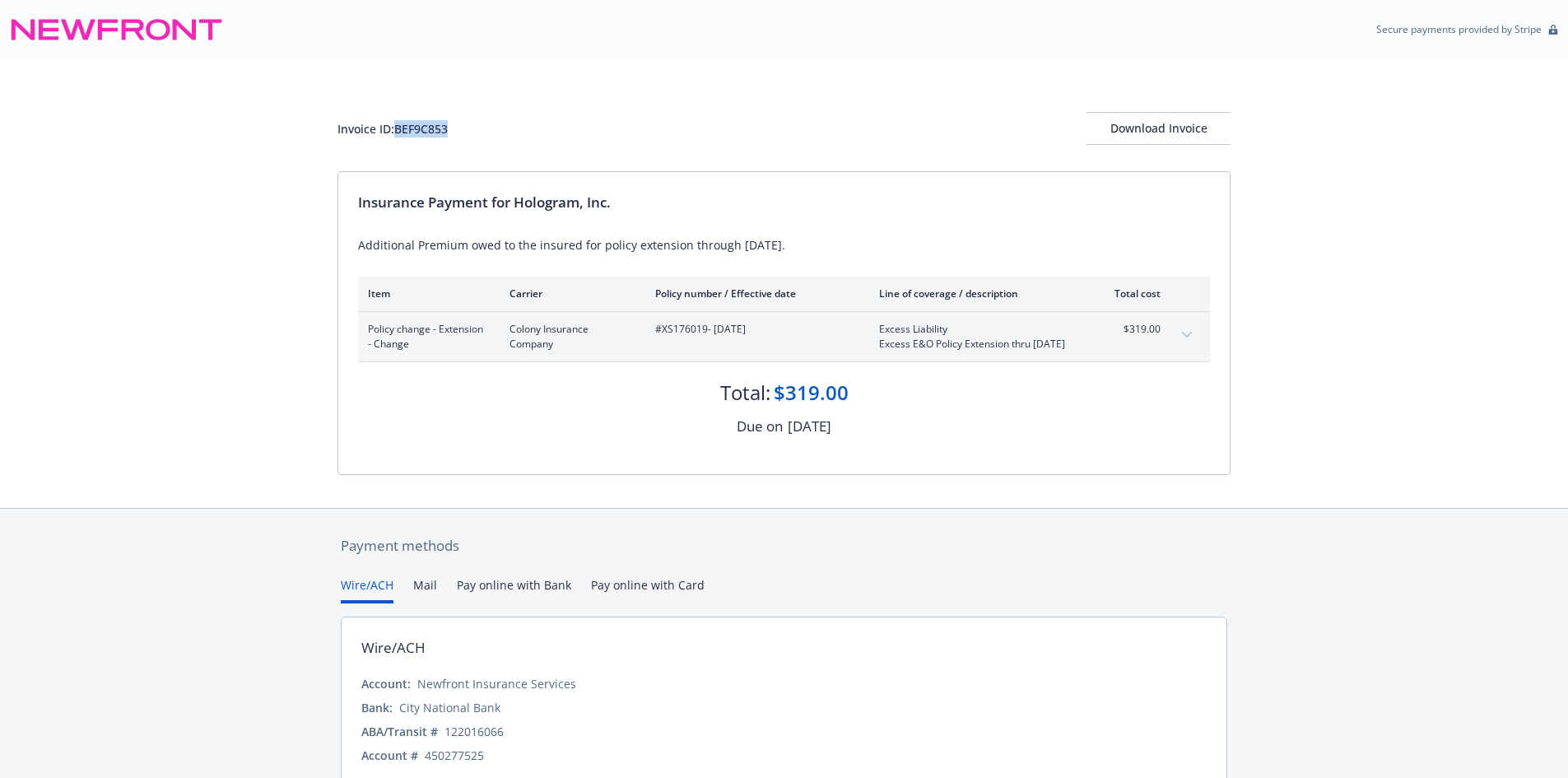
copy div "BEF9C853"
click at [692, 329] on span "#XS176019 - 08/01/2025" at bounding box center [754, 329] width 198 height 15
copy span "XS176019"
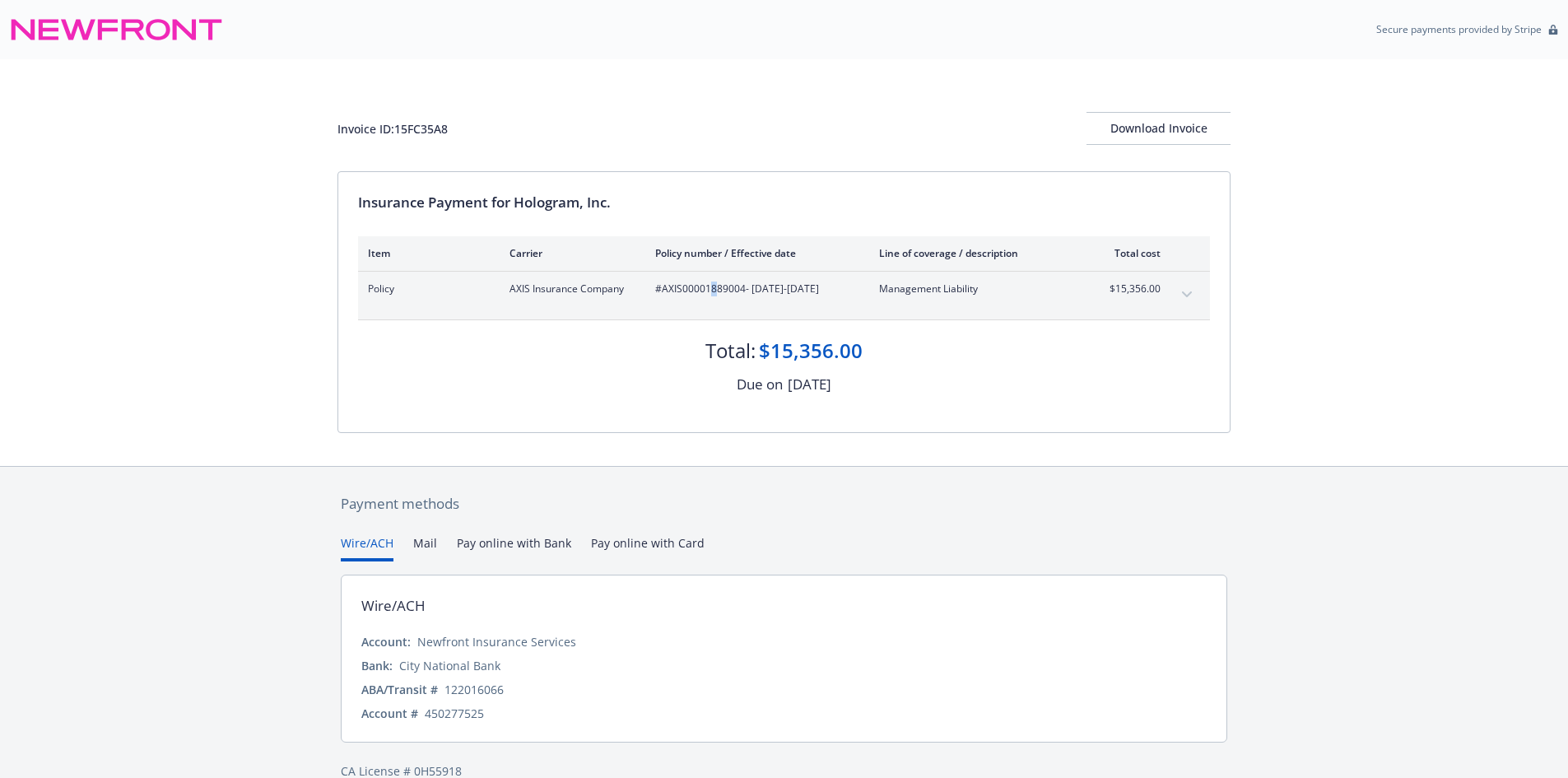
click at [713, 290] on span "#AXIS00001889004 - [DATE]-[DATE]" at bounding box center [754, 289] width 198 height 15
click at [705, 290] on span "#AXIS00001889004 - [DATE]-[DATE]" at bounding box center [754, 289] width 198 height 15
click at [704, 290] on span "#AXIS00001889004 - [DATE]-[DATE]" at bounding box center [754, 289] width 198 height 15
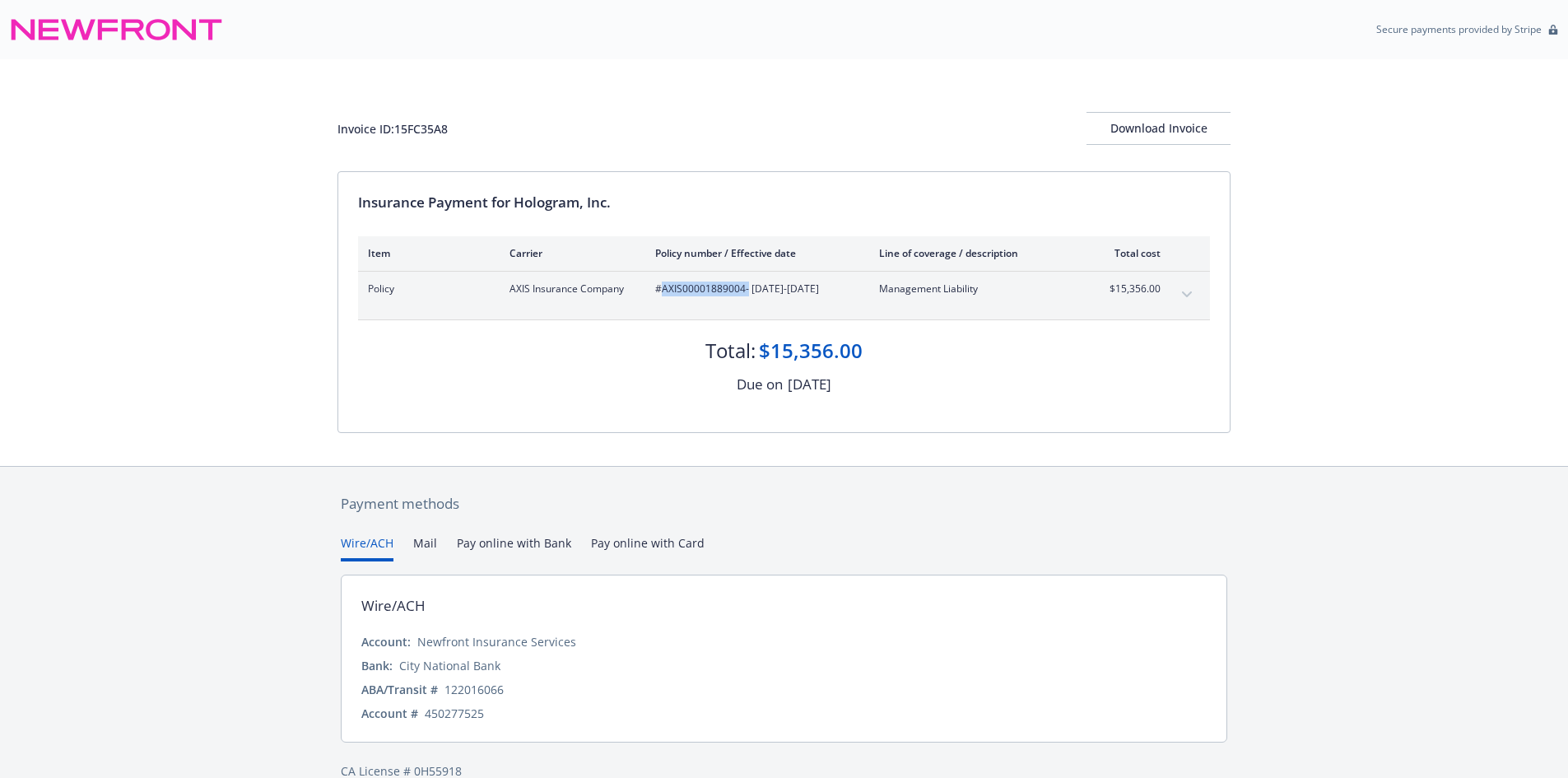
copy span "AXIS00001889004"
click at [440, 127] on div "Invoice ID: 15FC35A8" at bounding box center [392, 128] width 110 height 18
copy div "15FC35A8"
click at [719, 271] on hr at bounding box center [784, 271] width 852 height 1
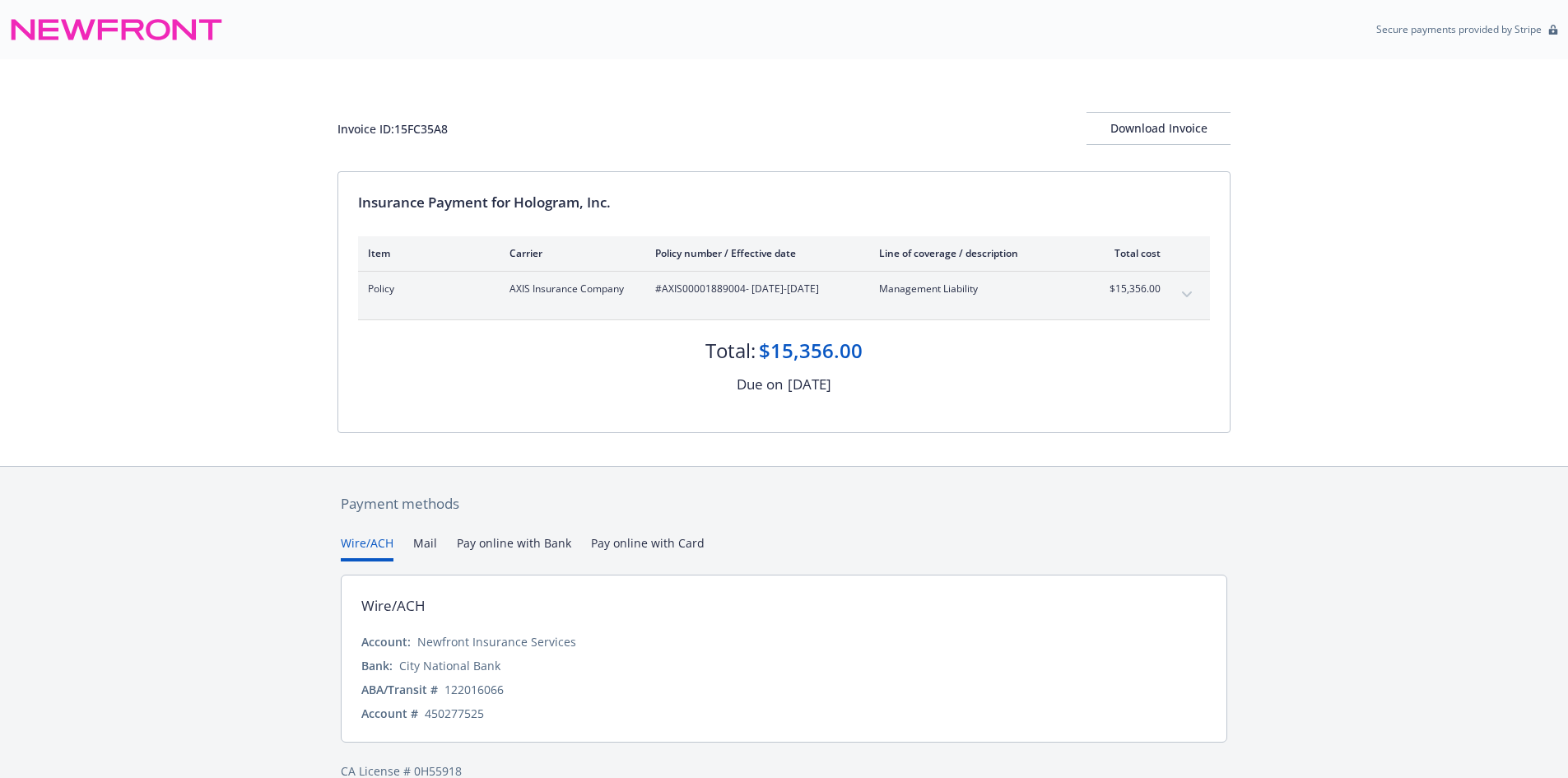
click at [713, 285] on span "#AXIS00001889004 - [DATE]-[DATE]" at bounding box center [754, 289] width 198 height 15
copy span "AXIS00001889004"
